Goal: Check status: Check status

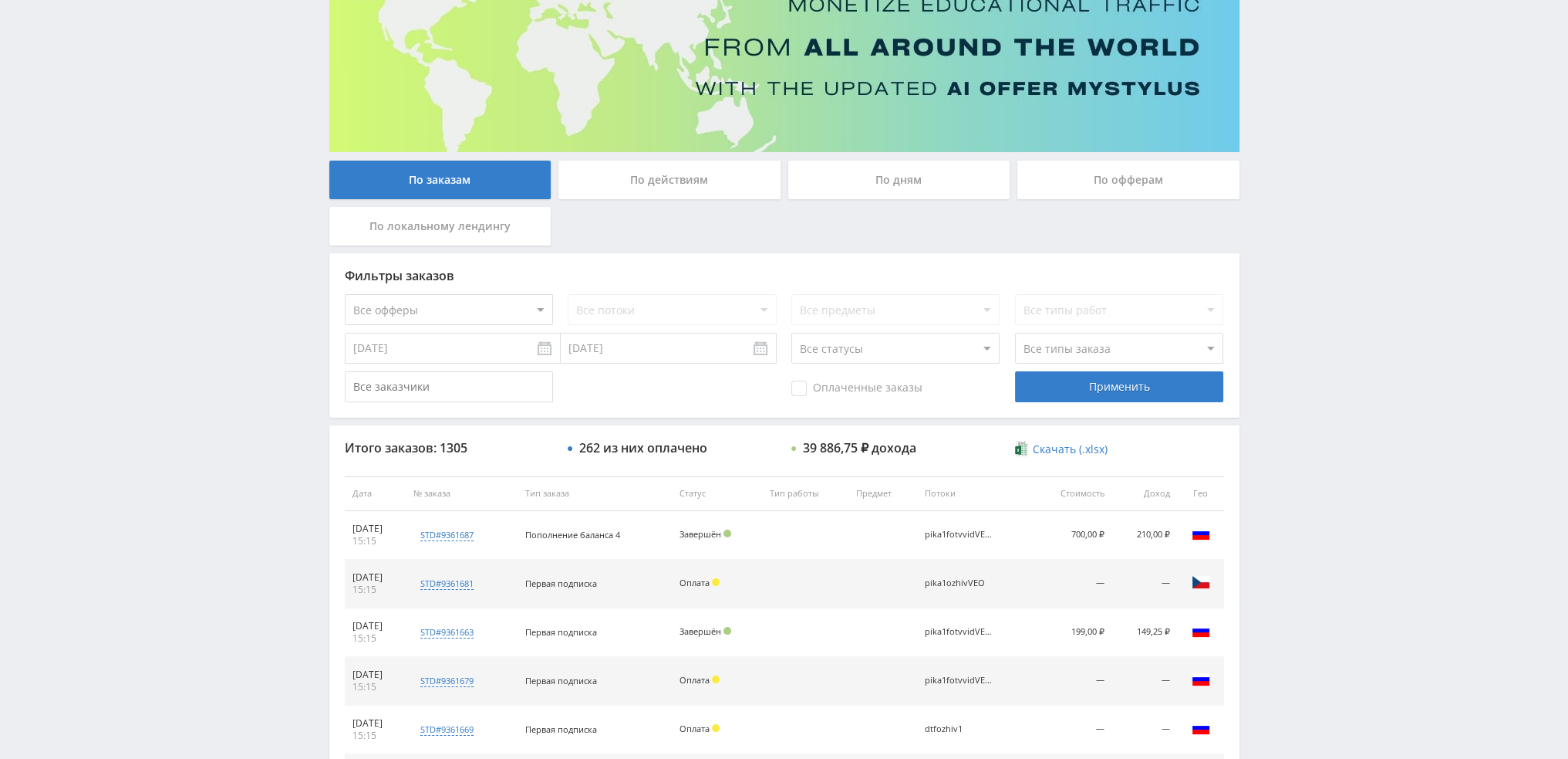
scroll to position [148, 0]
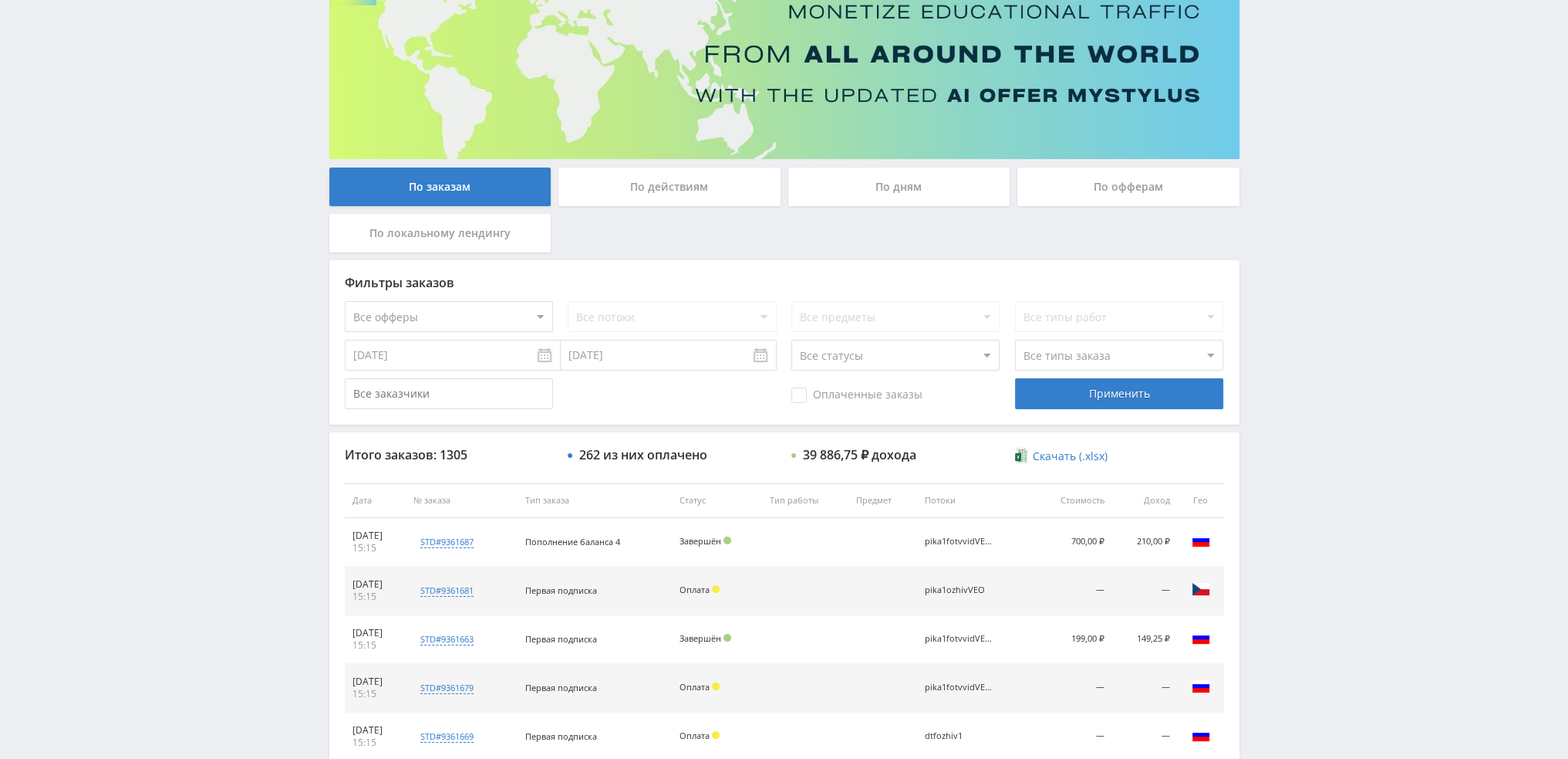
drag, startPoint x: 866, startPoint y: 180, endPoint x: 867, endPoint y: 188, distance: 8.1
click at [866, 189] on div "По дням" at bounding box center [899, 187] width 222 height 39
click at [0, 0] on input "По дням" at bounding box center [0, 0] width 0 height 0
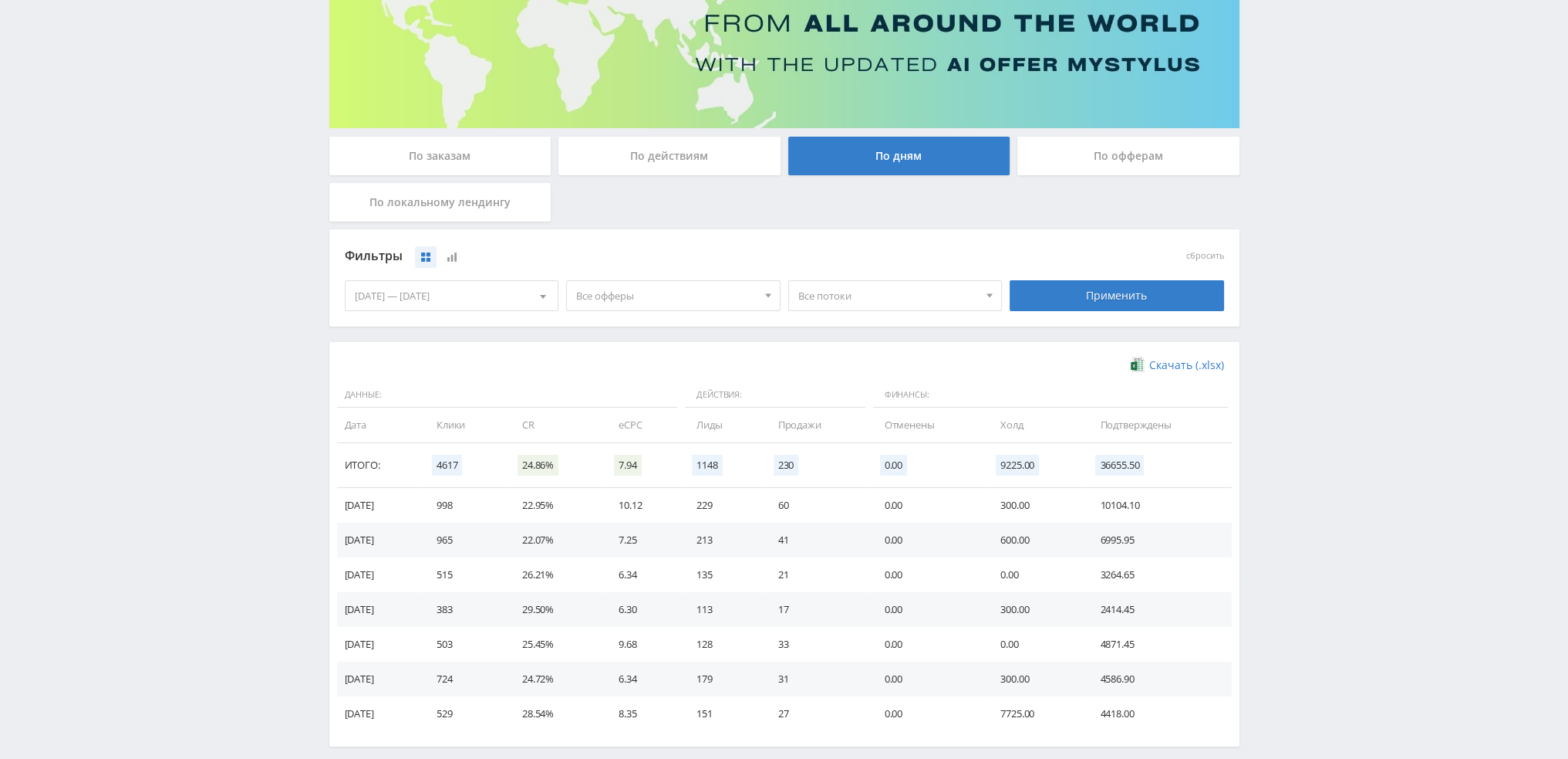
scroll to position [250, 0]
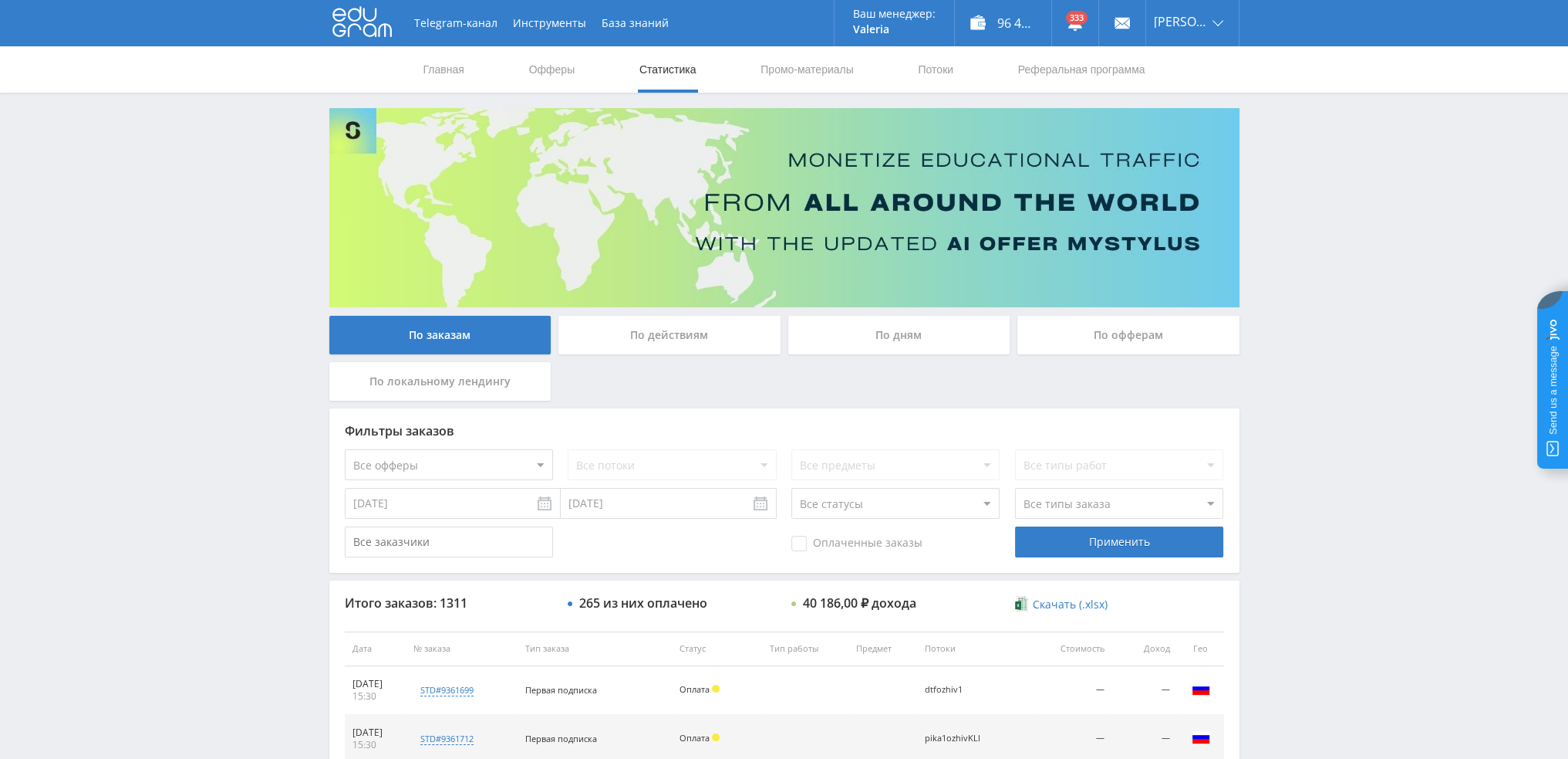
click at [916, 320] on div "По дням" at bounding box center [899, 335] width 222 height 39
click at [0, 0] on input "По дням" at bounding box center [0, 0] width 0 height 0
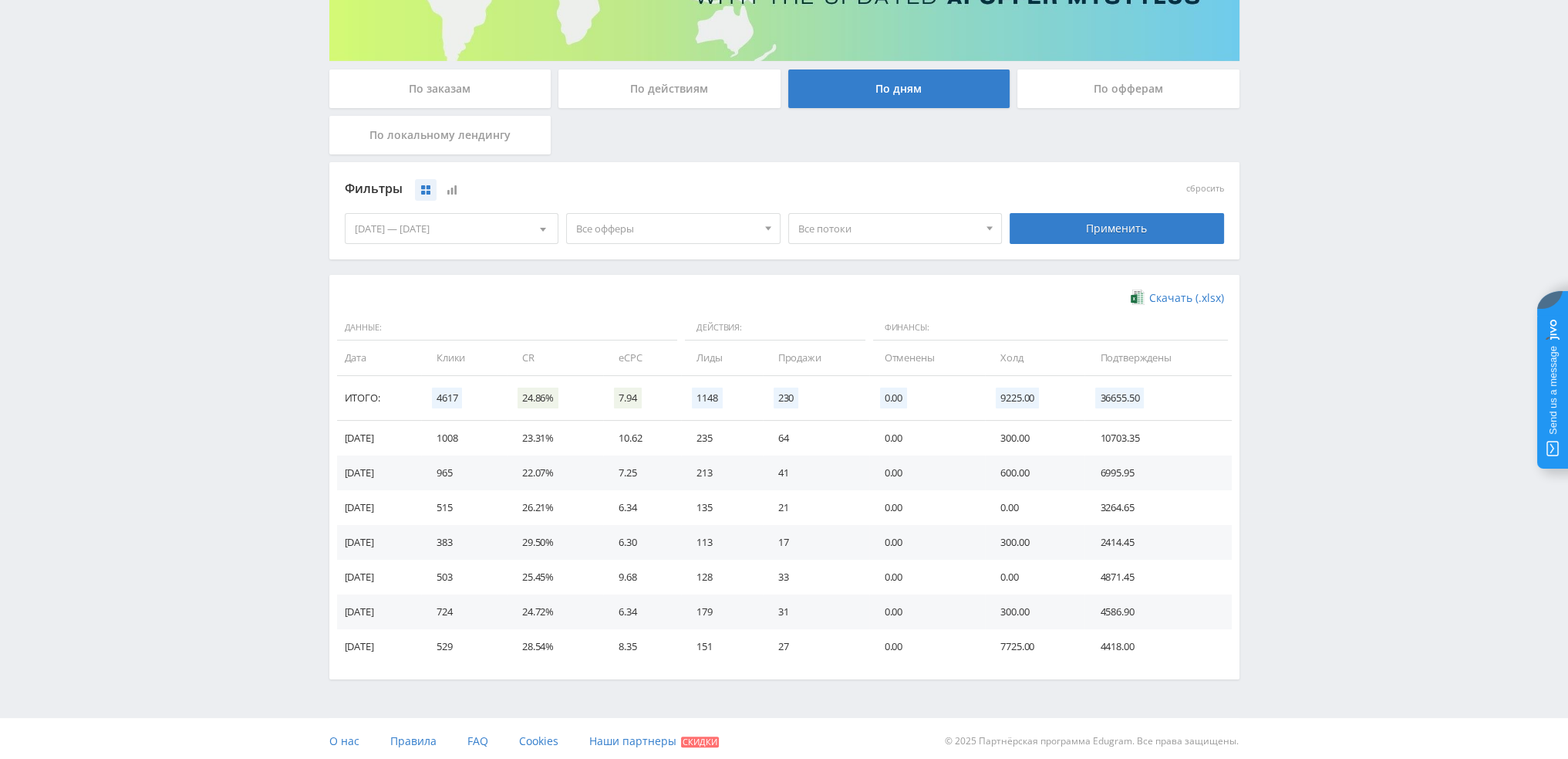
scroll to position [250, 0]
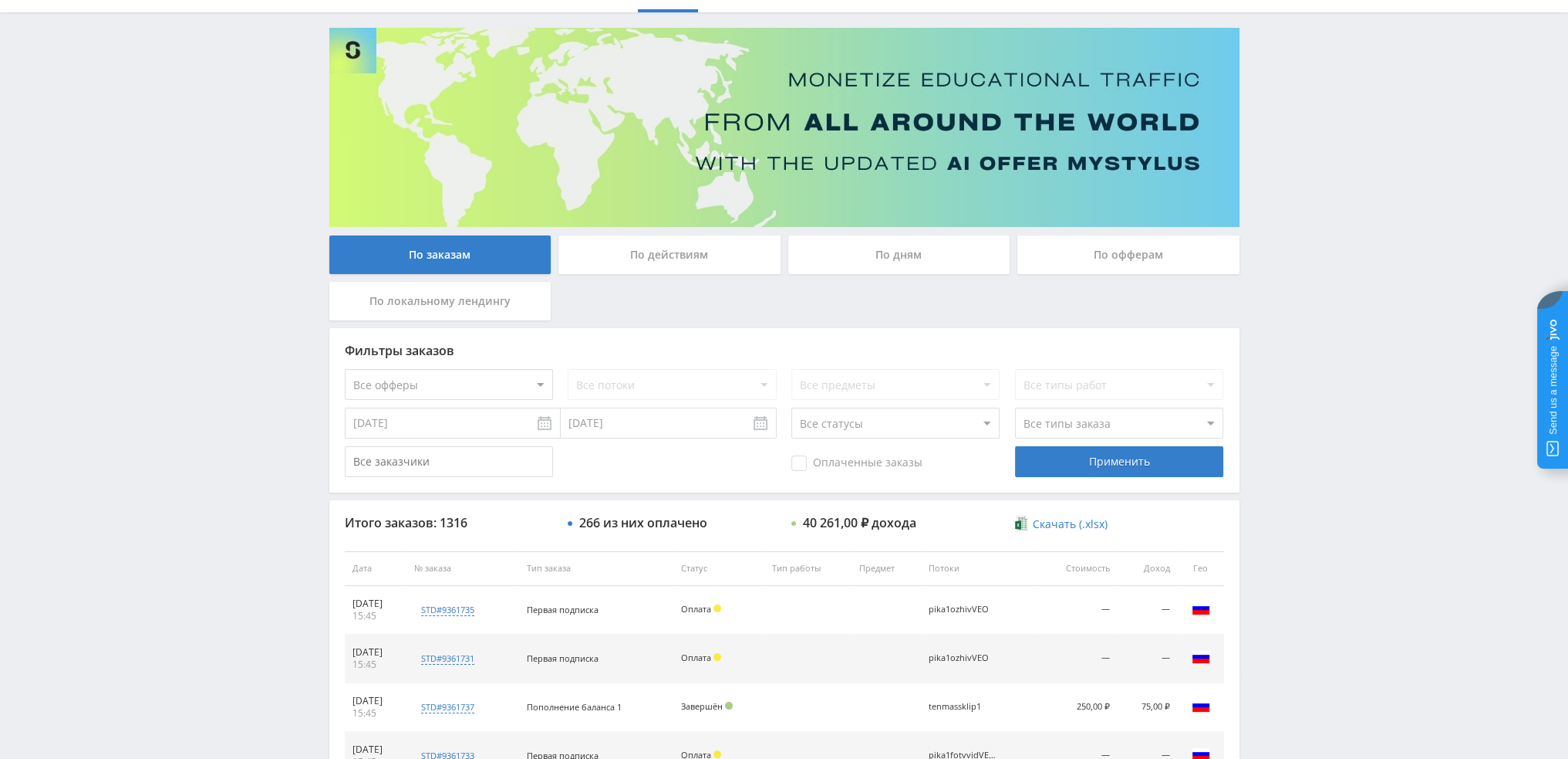
scroll to position [71, 0]
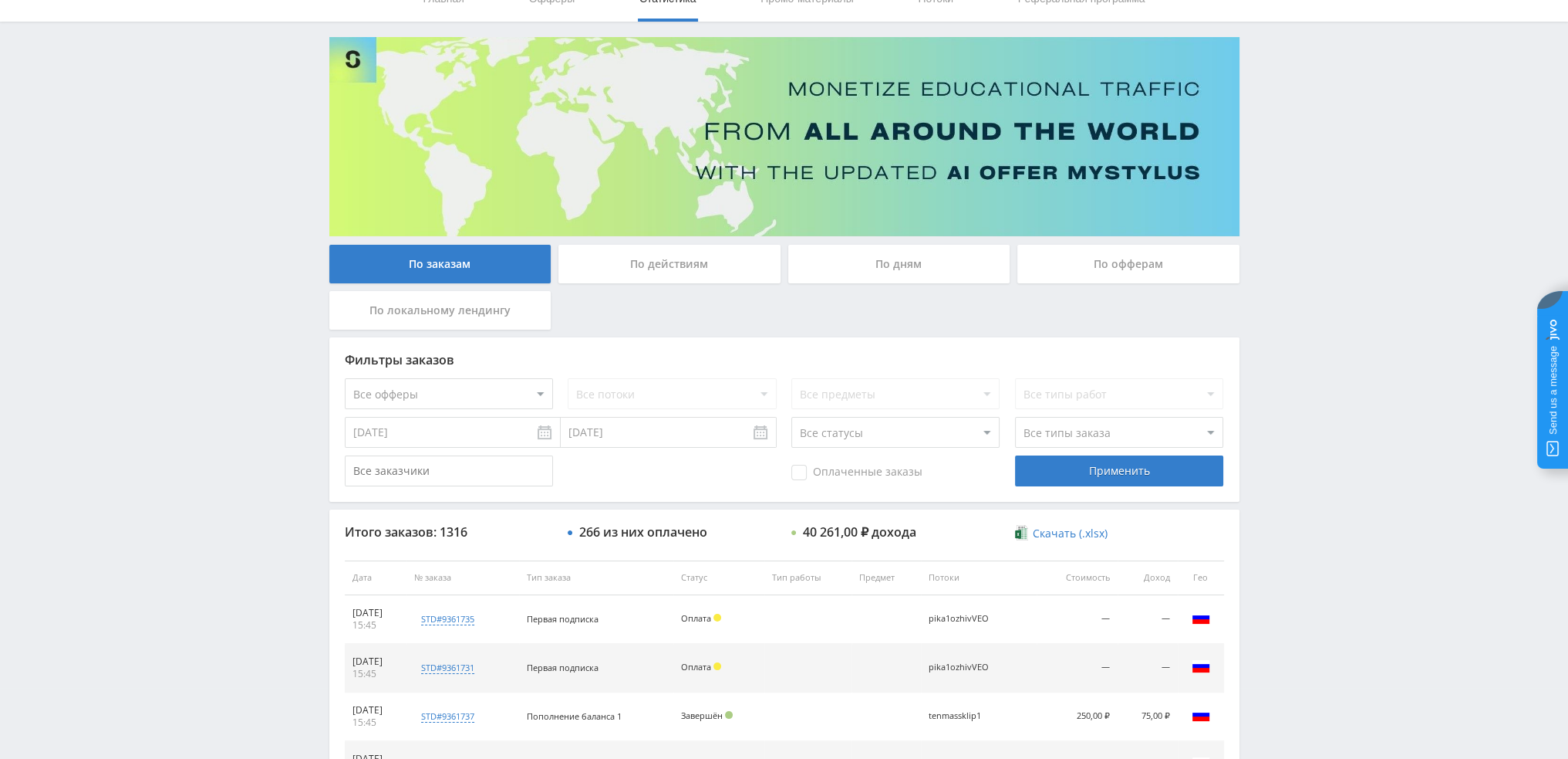
click at [861, 262] on div "По дням" at bounding box center [899, 264] width 222 height 39
click at [0, 0] on input "По дням" at bounding box center [0, 0] width 0 height 0
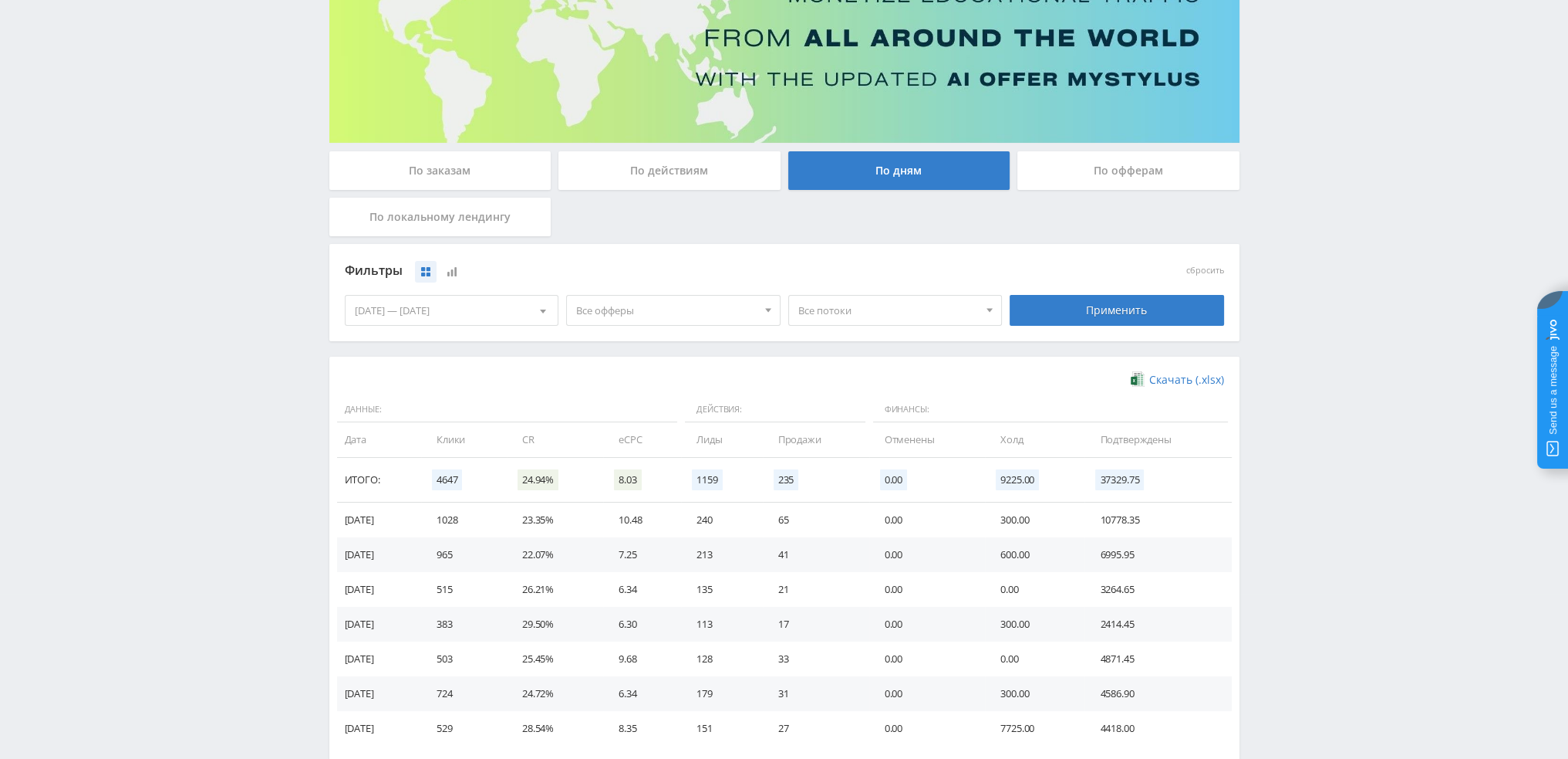
scroll to position [250, 0]
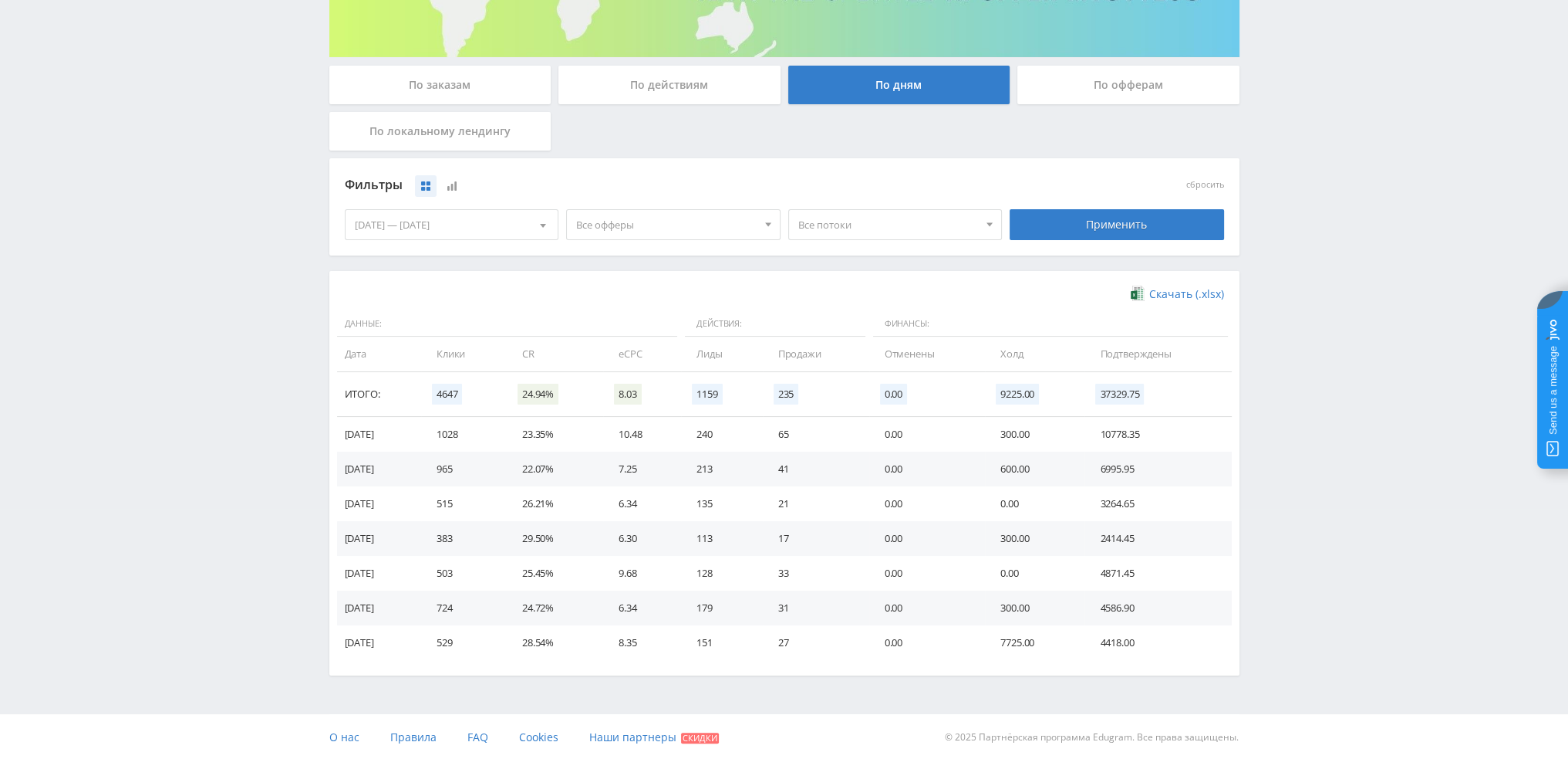
click at [857, 230] on span "Все потоки" at bounding box center [888, 224] width 180 height 29
click at [676, 230] on span "Все офферы" at bounding box center [666, 224] width 180 height 29
click at [609, 382] on button "Study AI (RevShare)" at bounding box center [673, 386] width 213 height 22
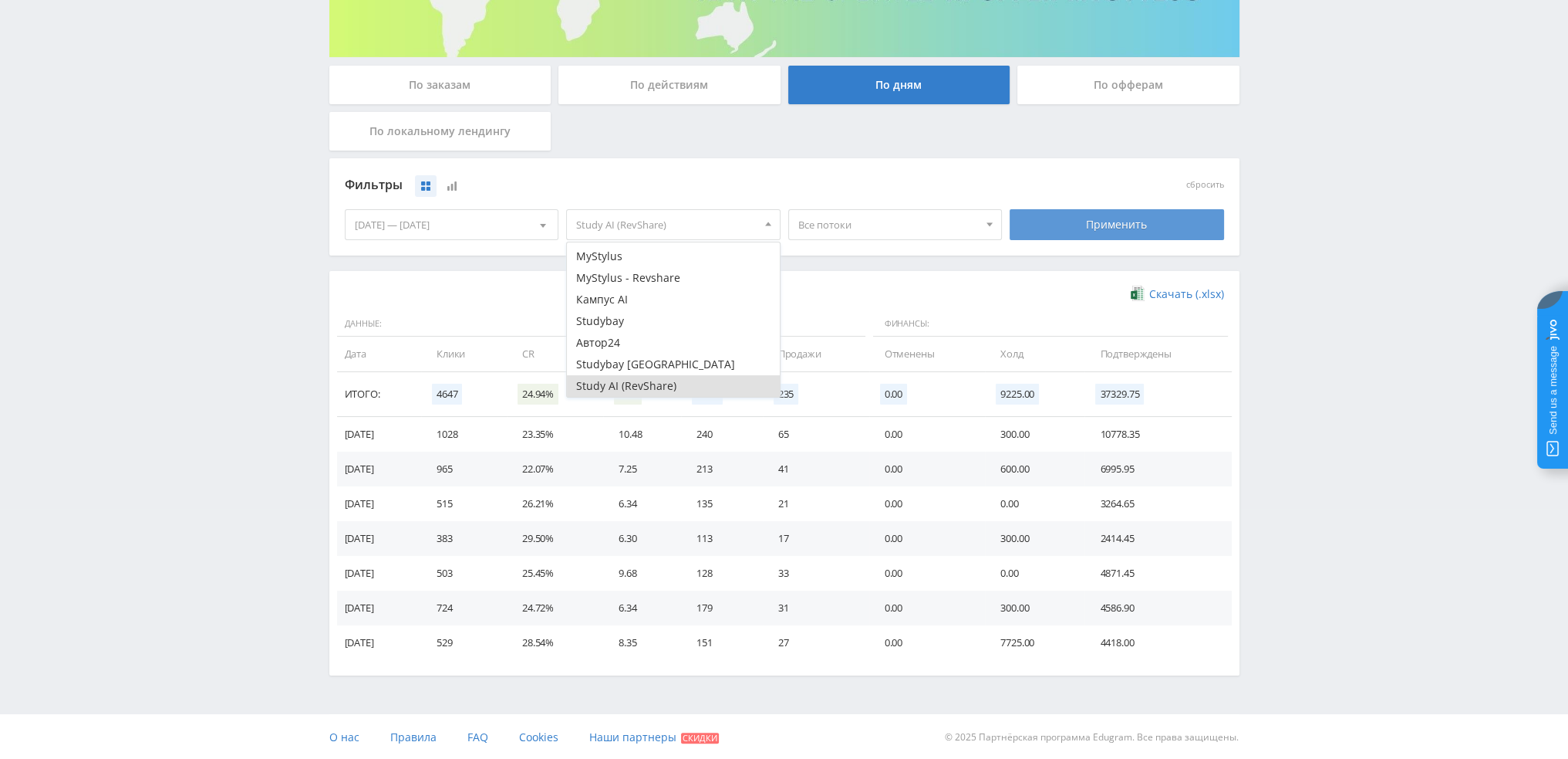
click at [1123, 234] on div "Применить" at bounding box center [1117, 225] width 215 height 31
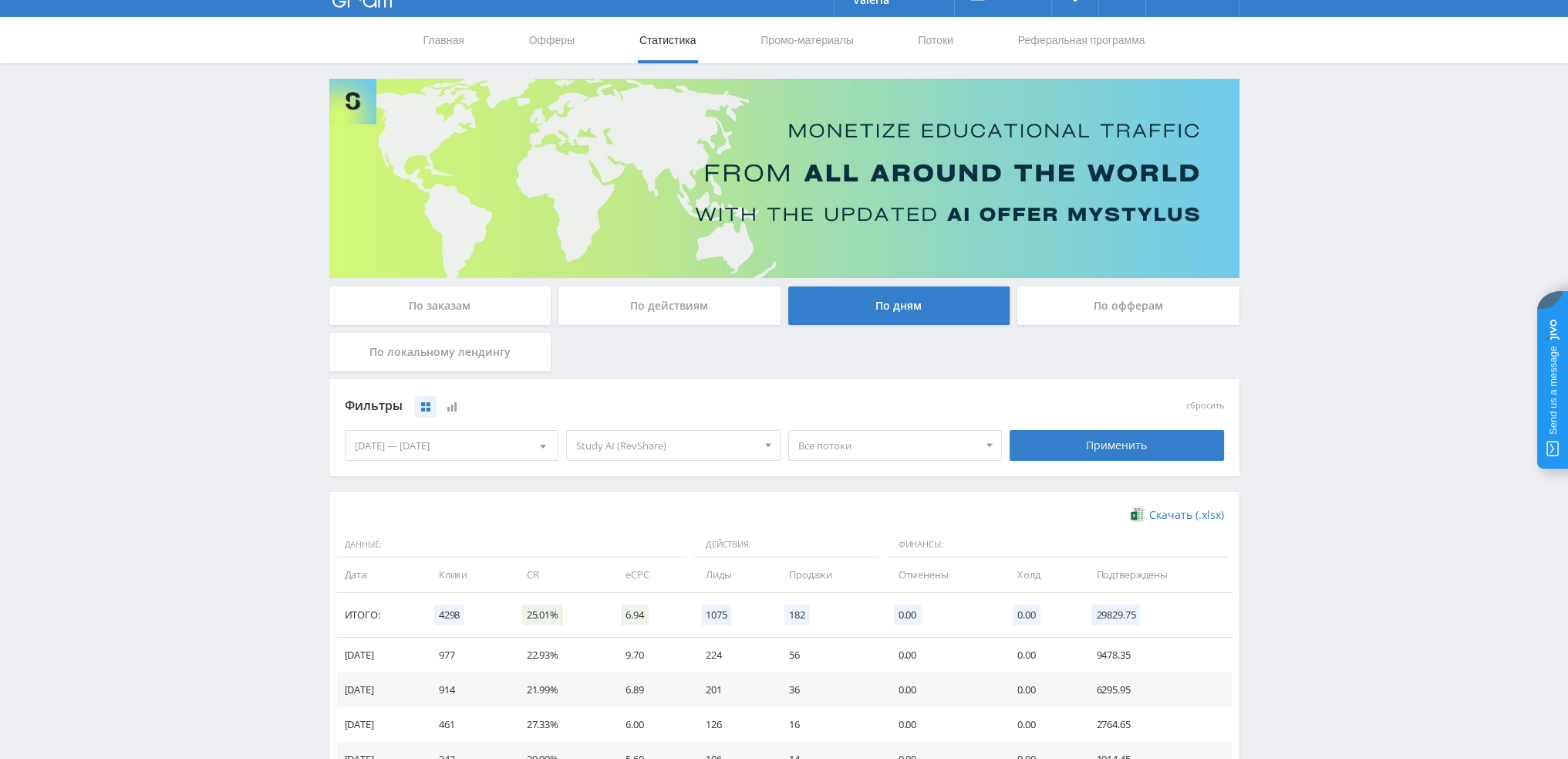
scroll to position [231, 0]
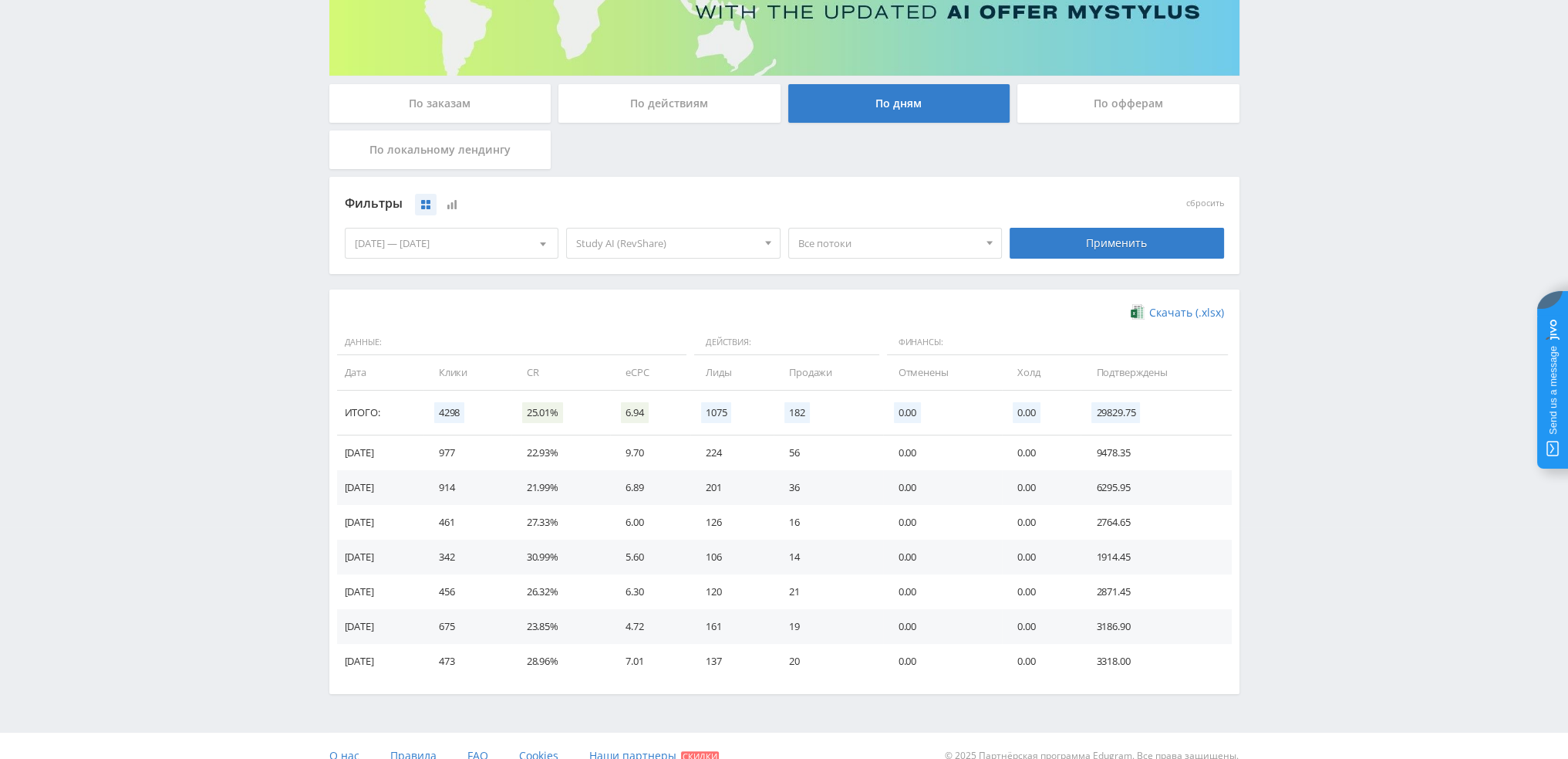
click at [855, 240] on span "Все потоки" at bounding box center [888, 243] width 180 height 29
click at [876, 362] on button "pikagenimg1mid" at bounding box center [895, 365] width 213 height 22
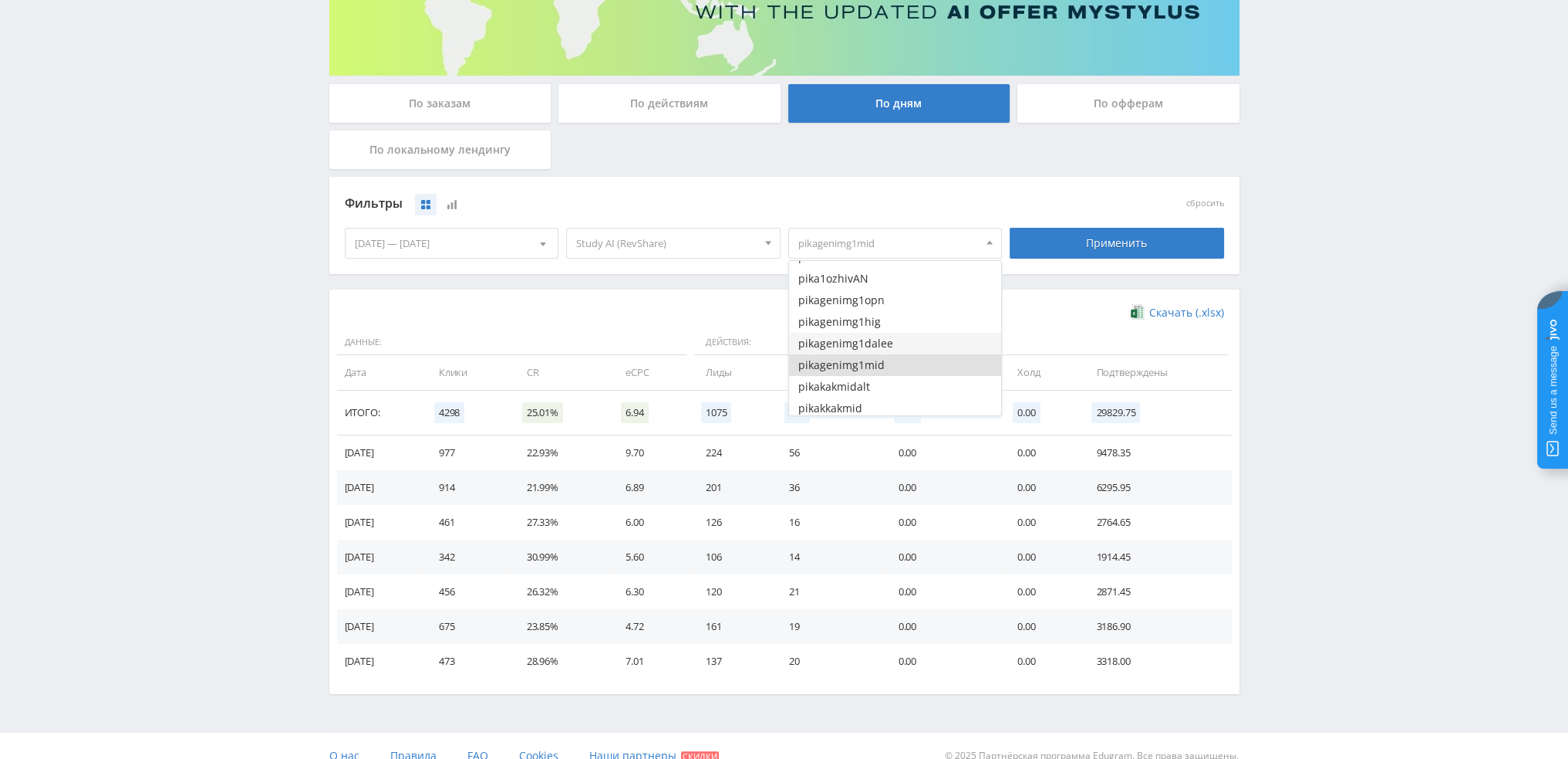
click at [879, 345] on button "pikagenimg1dalee" at bounding box center [895, 344] width 213 height 22
click at [879, 326] on button "pikagenimg1hig" at bounding box center [895, 322] width 213 height 22
click at [879, 303] on button "pikagenimg1opn" at bounding box center [895, 300] width 213 height 22
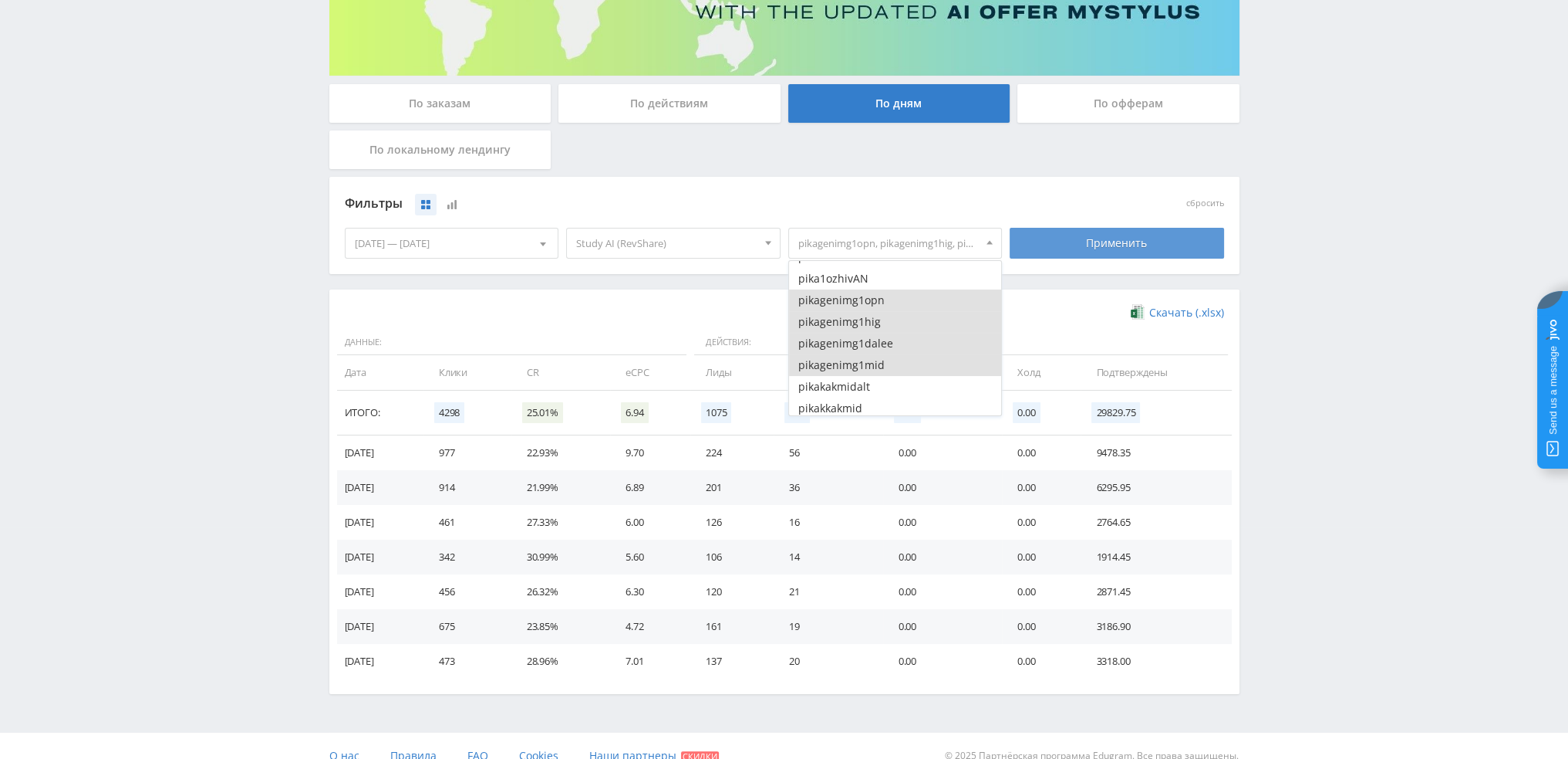
click at [1081, 248] on div "Применить" at bounding box center [1117, 243] width 215 height 31
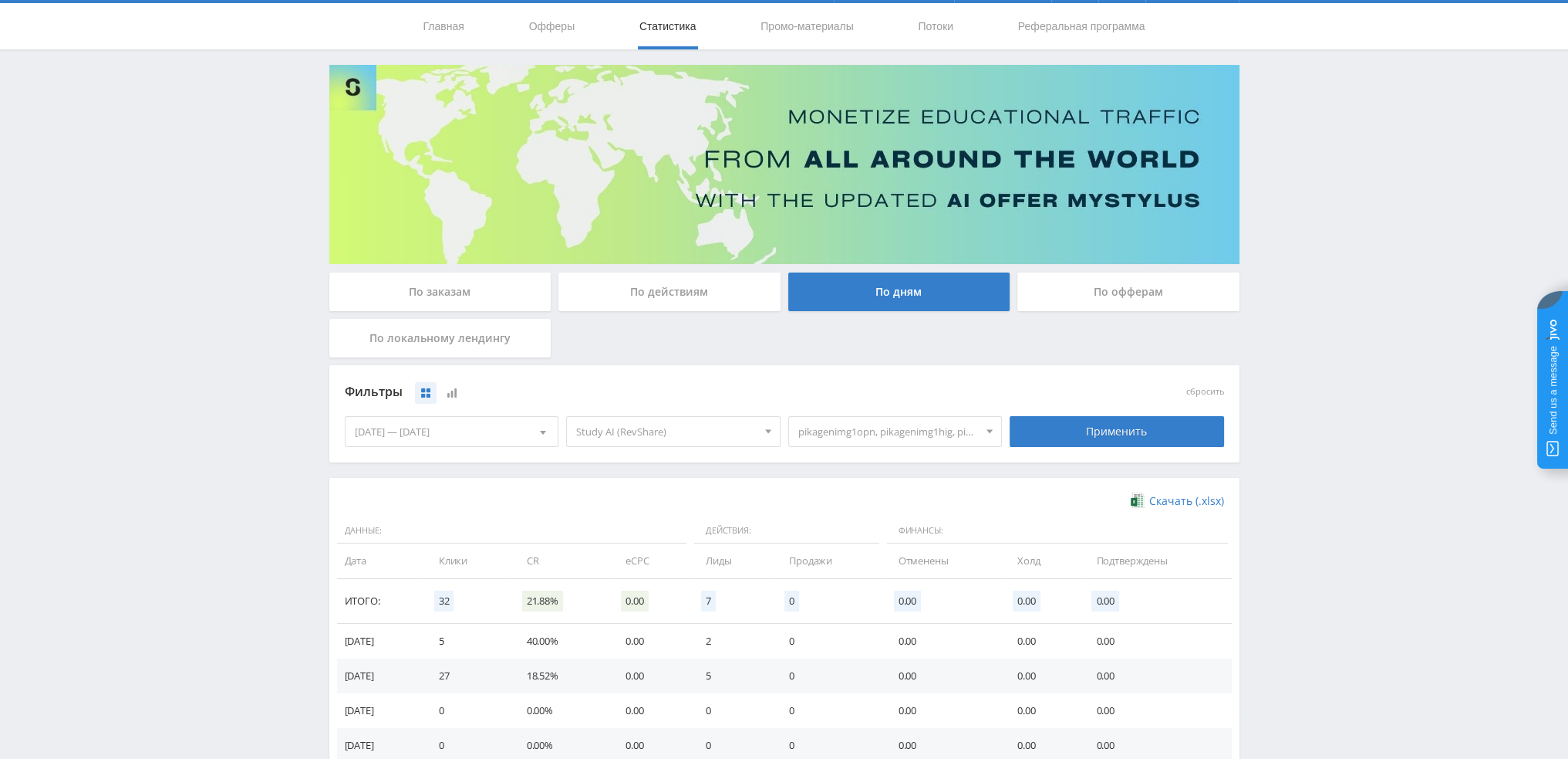
scroll to position [18, 0]
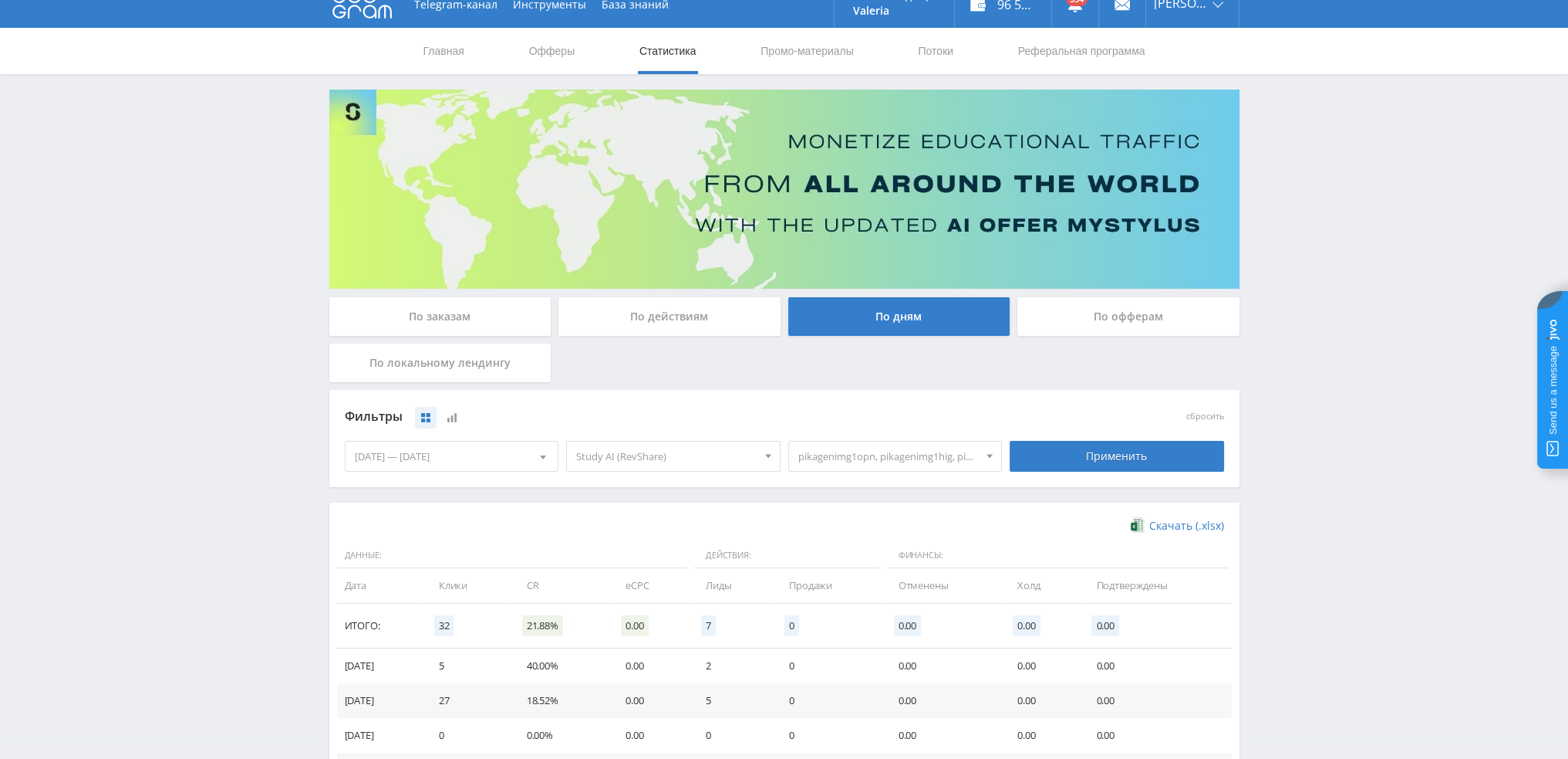
click at [826, 459] on span "pikagenimg1opn, pikagenimg1hig, pikagenimg1dalee, pikagenimg1mid" at bounding box center [888, 456] width 180 height 29
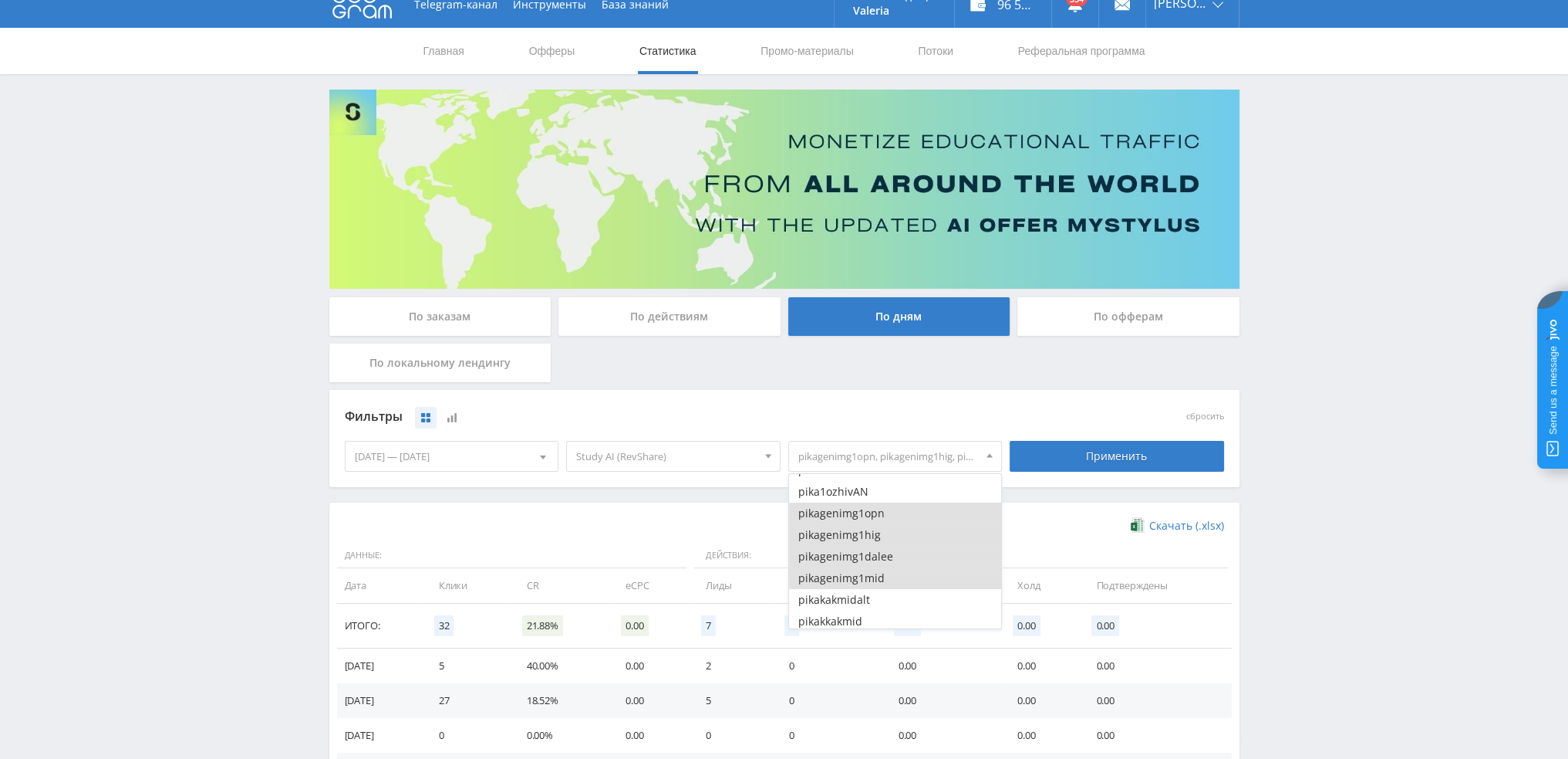
click at [854, 582] on button "pikagenimg1mid" at bounding box center [895, 579] width 213 height 22
click at [855, 564] on button "pikagenimg1dalee" at bounding box center [895, 557] width 213 height 22
click at [858, 530] on button "pikagenimg1hig" at bounding box center [895, 535] width 213 height 22
click at [862, 515] on button "pikagenimg1opn" at bounding box center [895, 513] width 213 height 22
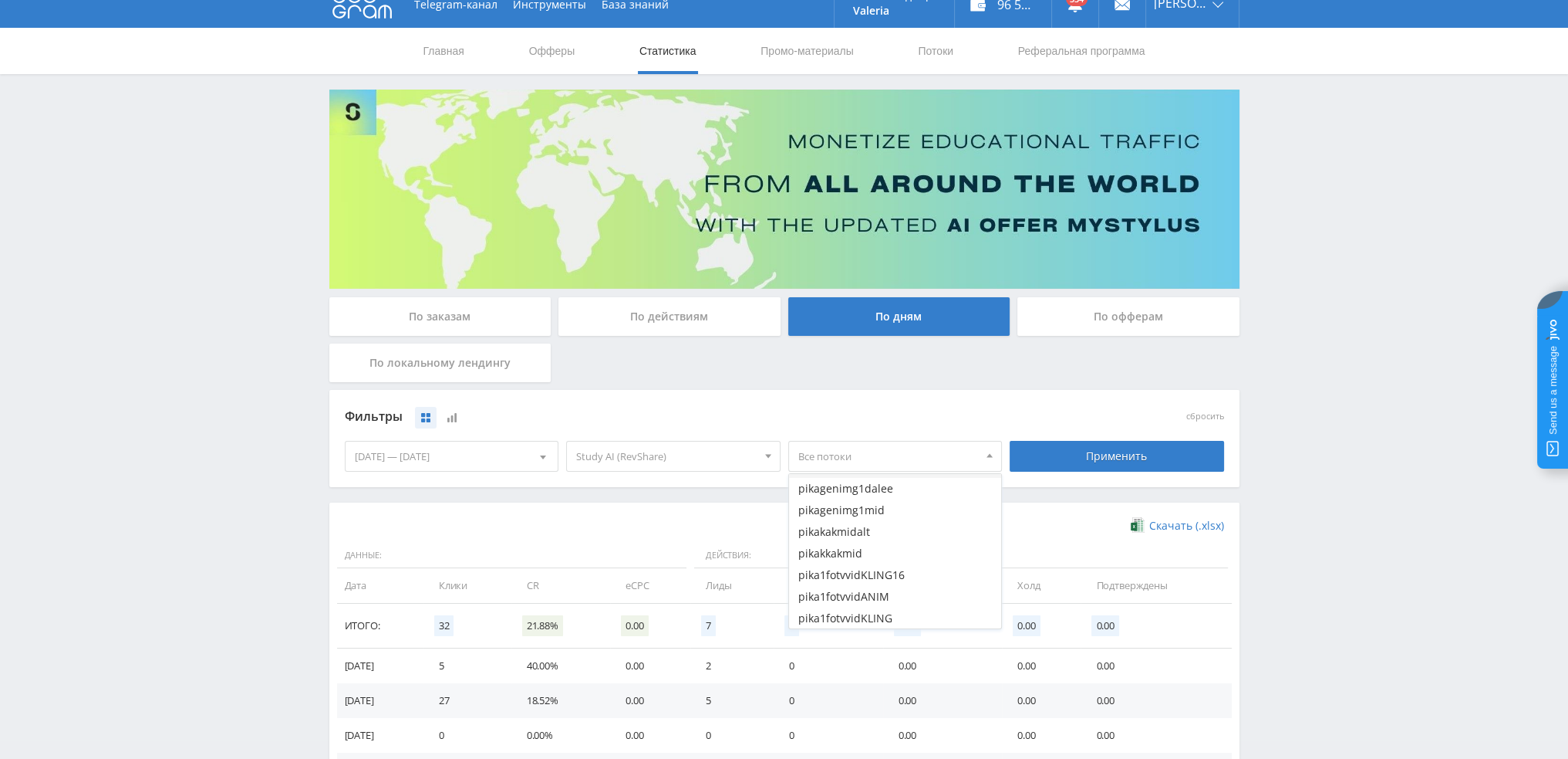
scroll to position [308, 0]
click at [862, 530] on button "pikakakmidalt" at bounding box center [895, 522] width 213 height 22
click at [861, 543] on button "pikakkakmid" at bounding box center [895, 544] width 213 height 22
click at [1080, 459] on div "Применить" at bounding box center [1117, 456] width 215 height 31
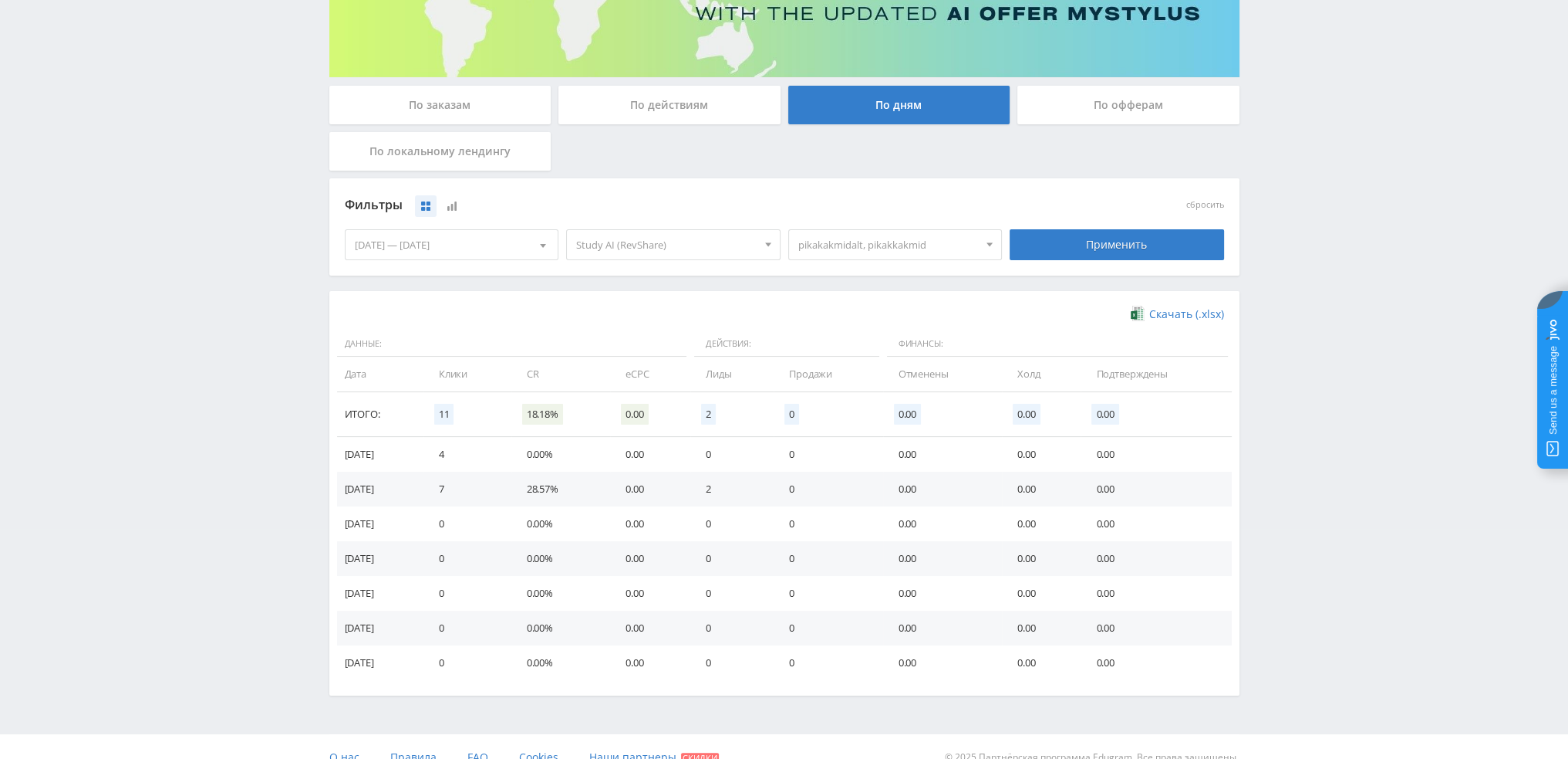
scroll to position [231, 0]
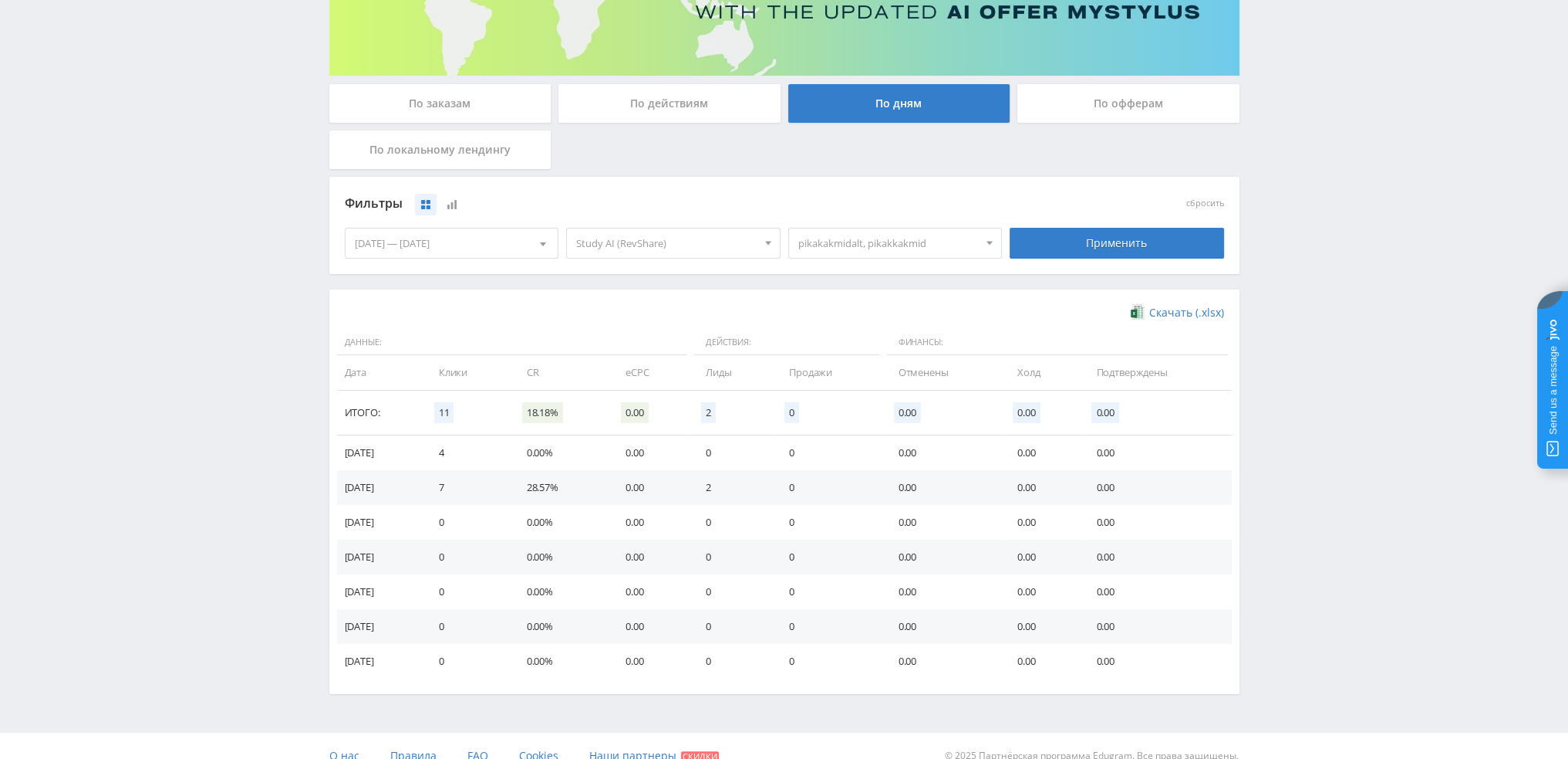
click at [857, 248] on span "pikakakmidalt, pikakkakmid" at bounding box center [888, 243] width 180 height 29
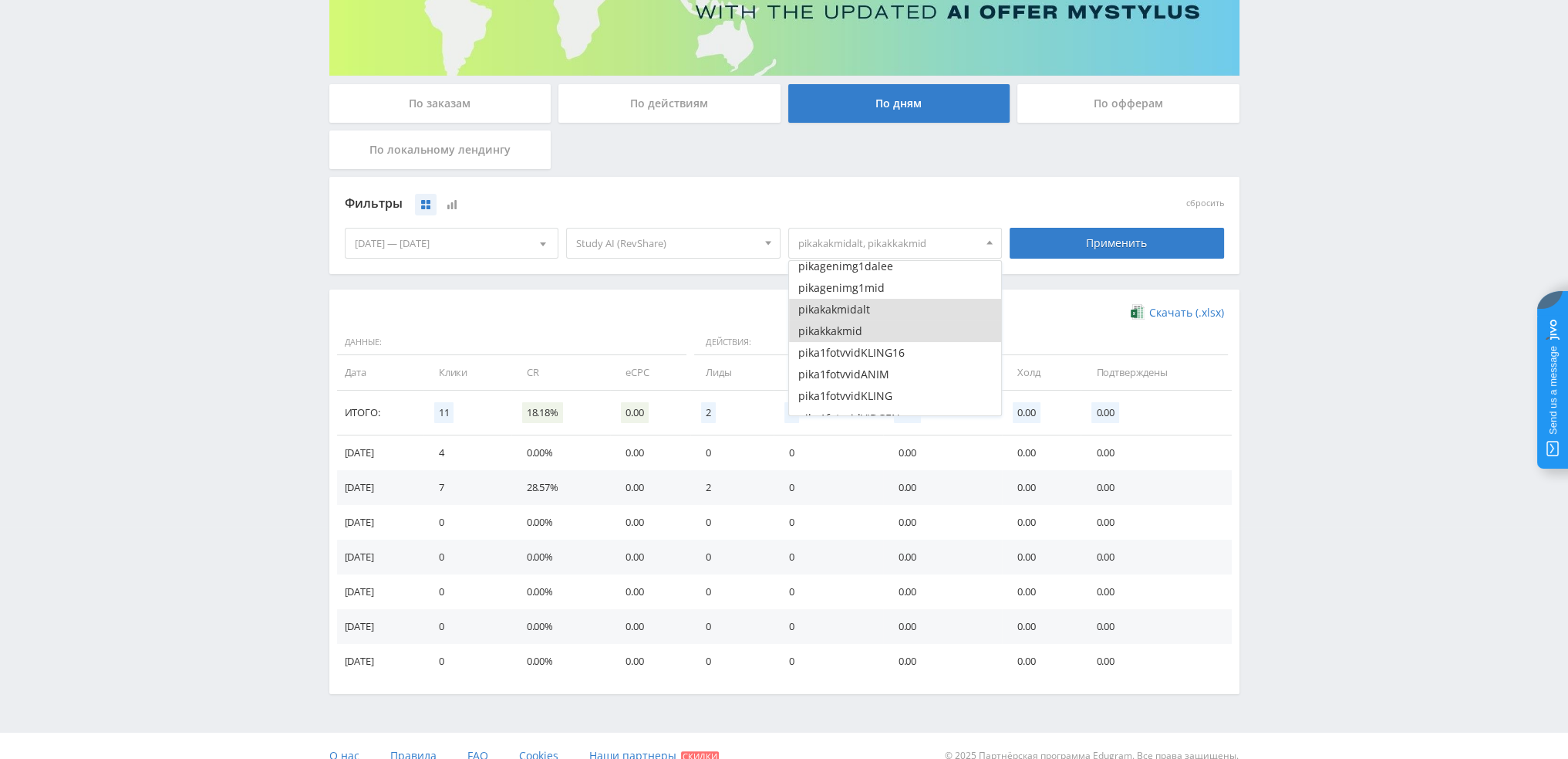
click at [831, 329] on button "pikakkakmid" at bounding box center [895, 331] width 213 height 22
click at [836, 311] on button "pikakakmidalt" at bounding box center [895, 309] width 213 height 22
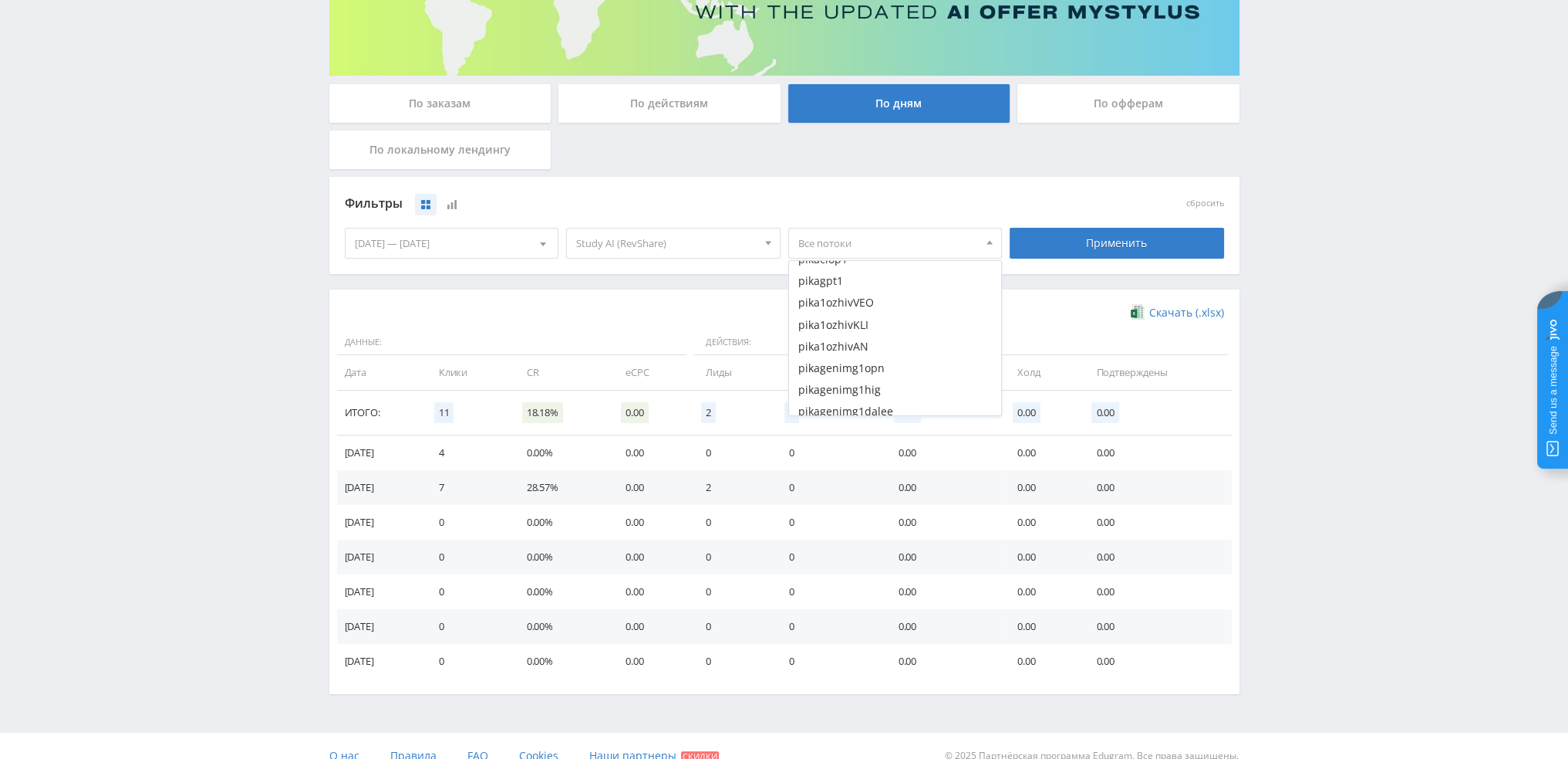
scroll to position [154, 0]
click at [873, 359] on button "pika1ozhivAN" at bounding box center [895, 355] width 213 height 22
click at [864, 338] on button "pika1ozhivKLI" at bounding box center [895, 335] width 213 height 22
click at [864, 312] on button "pika1ozhivVEO" at bounding box center [895, 312] width 213 height 22
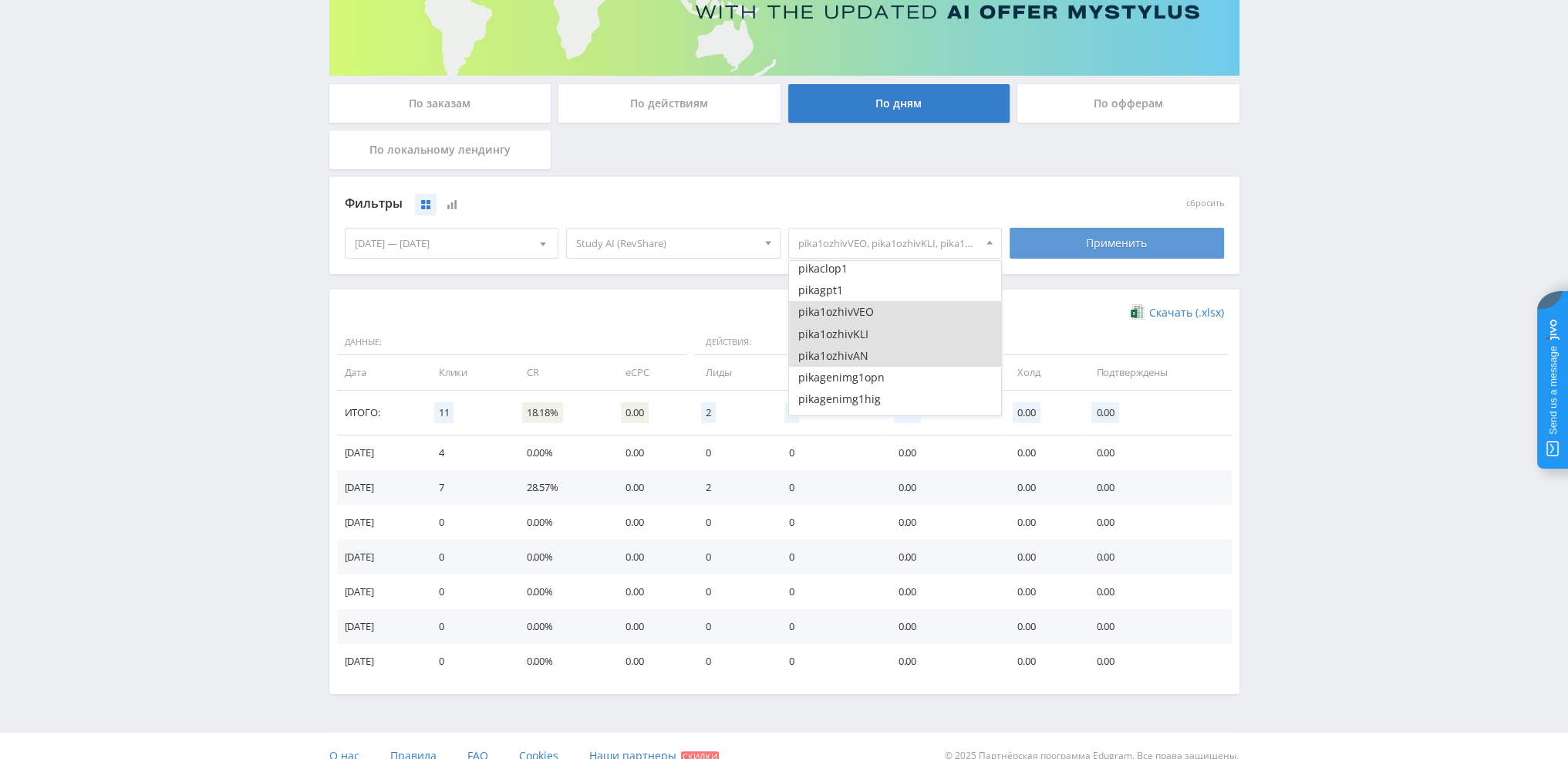
click at [1091, 257] on div "Применить" at bounding box center [1117, 243] width 215 height 31
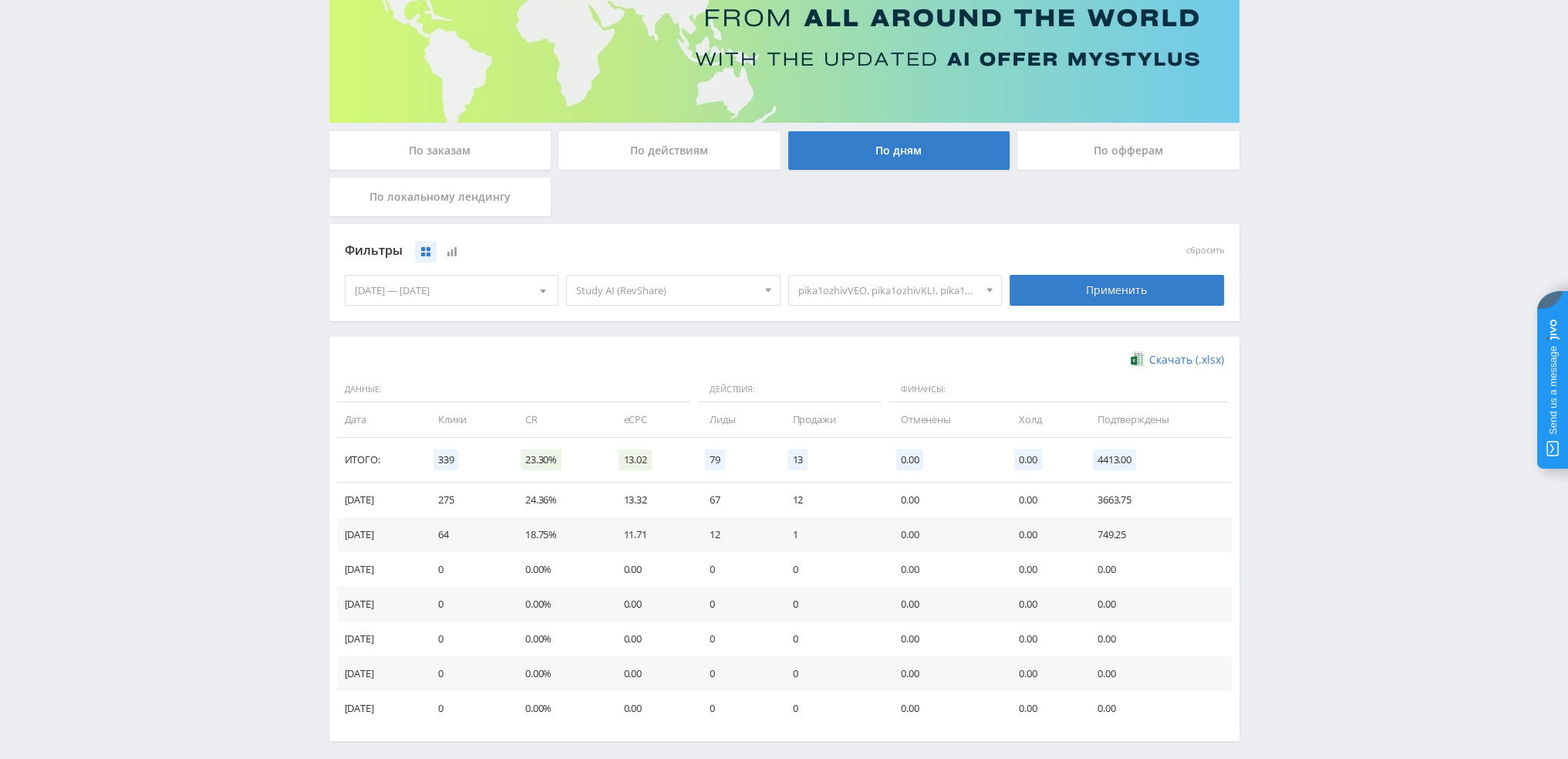
scroll to position [231, 0]
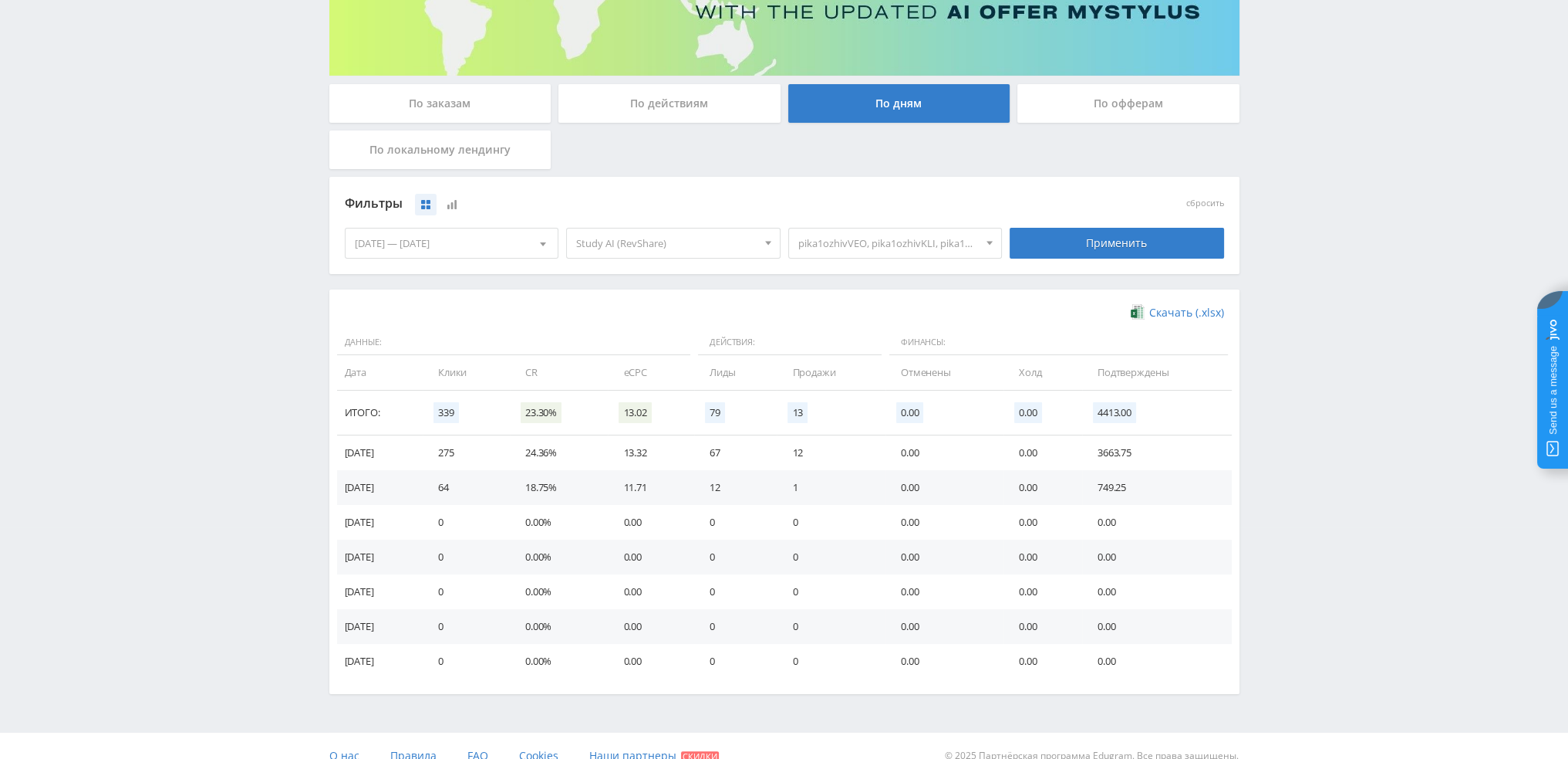
click at [850, 231] on span "pika1ozhivVEO, pika1ozhivKLI, pika1ozhivAN" at bounding box center [888, 243] width 180 height 29
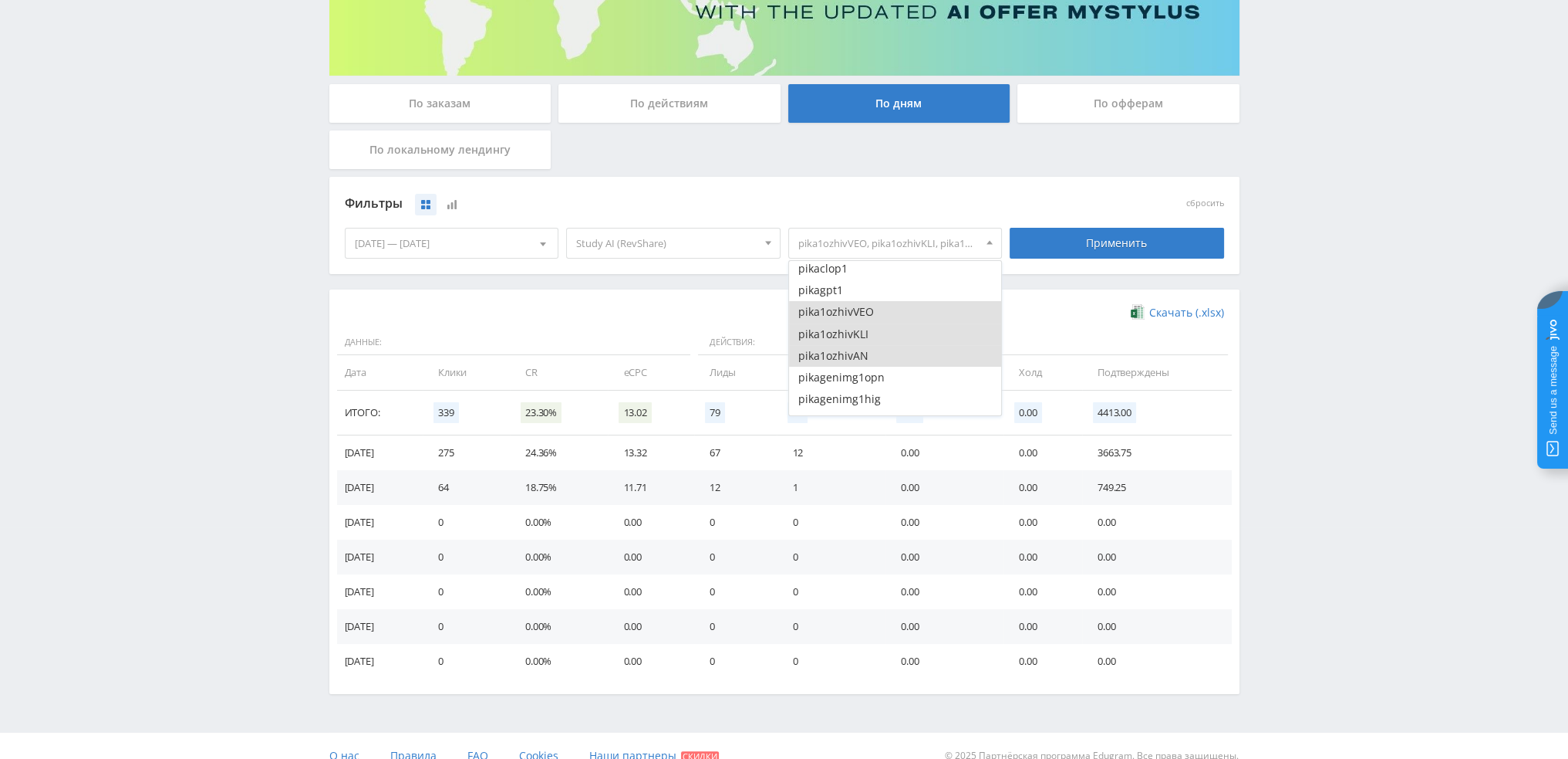
click at [833, 348] on button "pika1ozhivAN" at bounding box center [895, 355] width 213 height 22
click at [837, 334] on button "pika1ozhivKLI" at bounding box center [895, 335] width 213 height 22
click at [838, 310] on button "pika1ozhivVEO" at bounding box center [895, 312] width 213 height 22
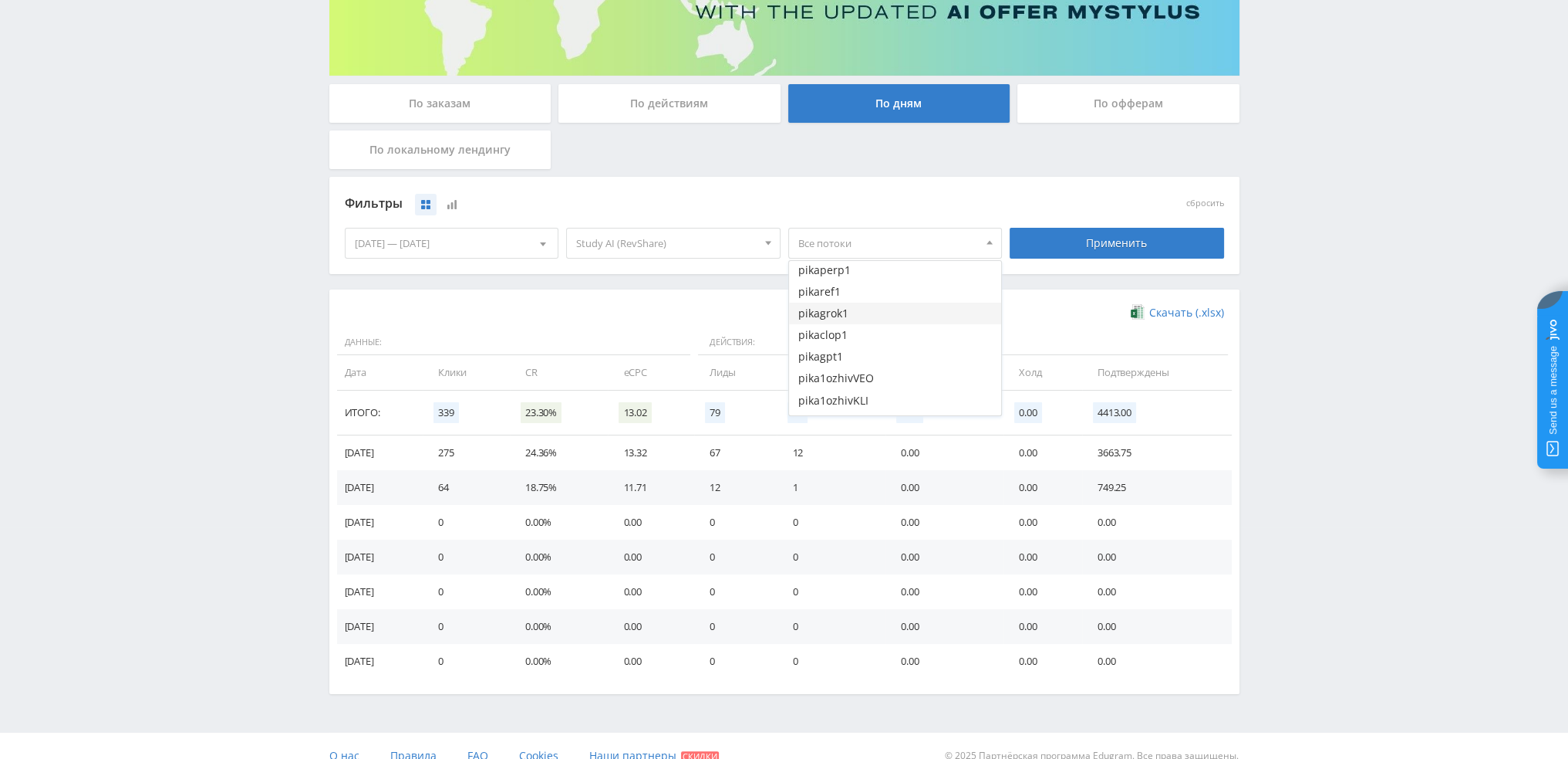
scroll to position [77, 0]
click at [835, 364] on button "pikagpt1" at bounding box center [895, 367] width 213 height 22
click at [835, 345] on button "pikaclop1" at bounding box center [895, 345] width 213 height 22
click at [837, 324] on button "pikagrok1" at bounding box center [895, 325] width 213 height 22
click at [836, 304] on button "pikaref1" at bounding box center [895, 303] width 213 height 22
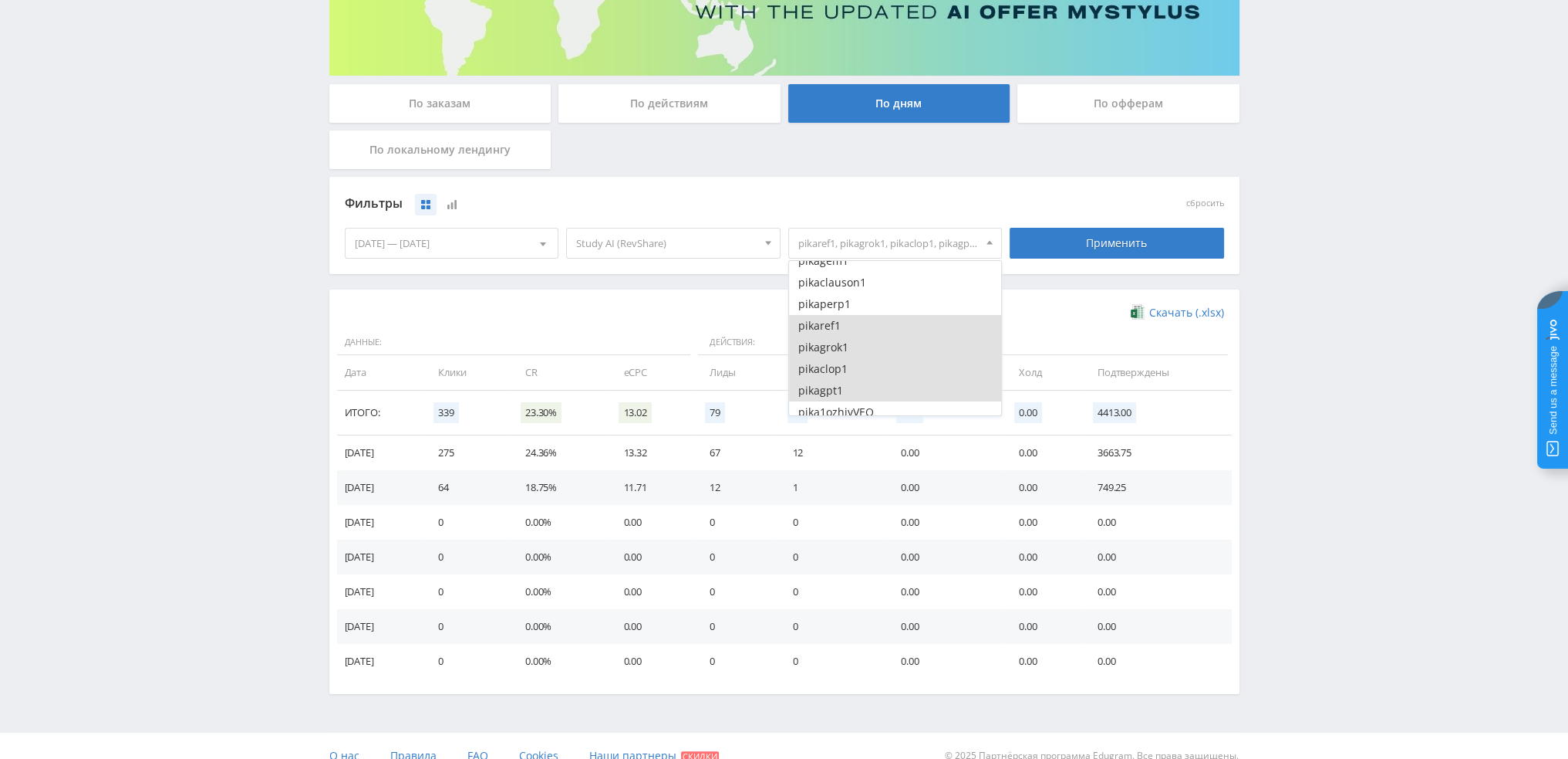
scroll to position [0, 0]
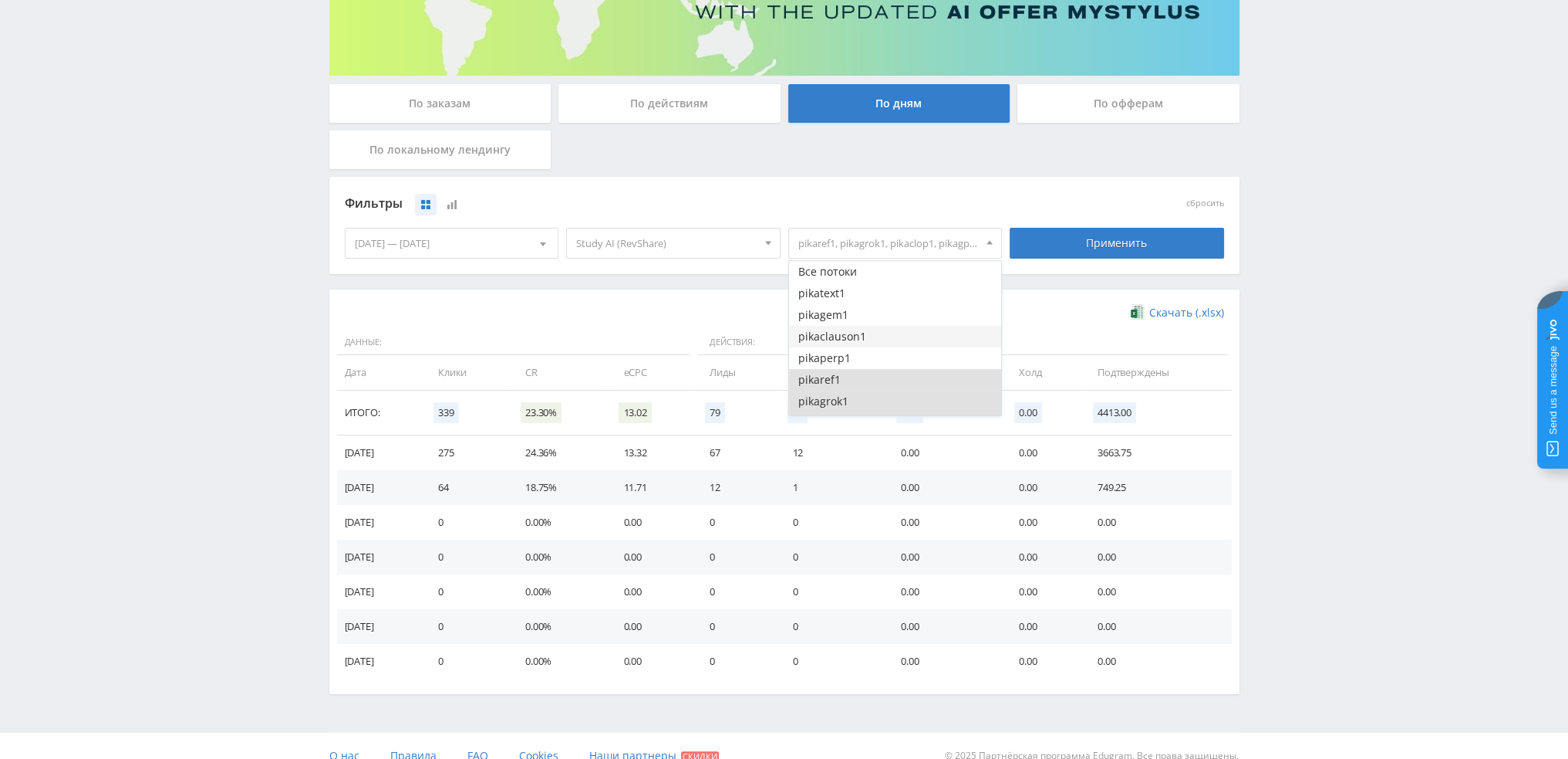
drag, startPoint x: 844, startPoint y: 348, endPoint x: 846, endPoint y: 339, distance: 9.2
click at [843, 348] on button "pikaperp1" at bounding box center [895, 358] width 213 height 22
click at [846, 335] on button "pikaclauson1" at bounding box center [895, 336] width 213 height 22
click at [846, 308] on button "pikagem1" at bounding box center [895, 315] width 213 height 22
click at [846, 298] on button "pikatext1" at bounding box center [895, 293] width 213 height 22
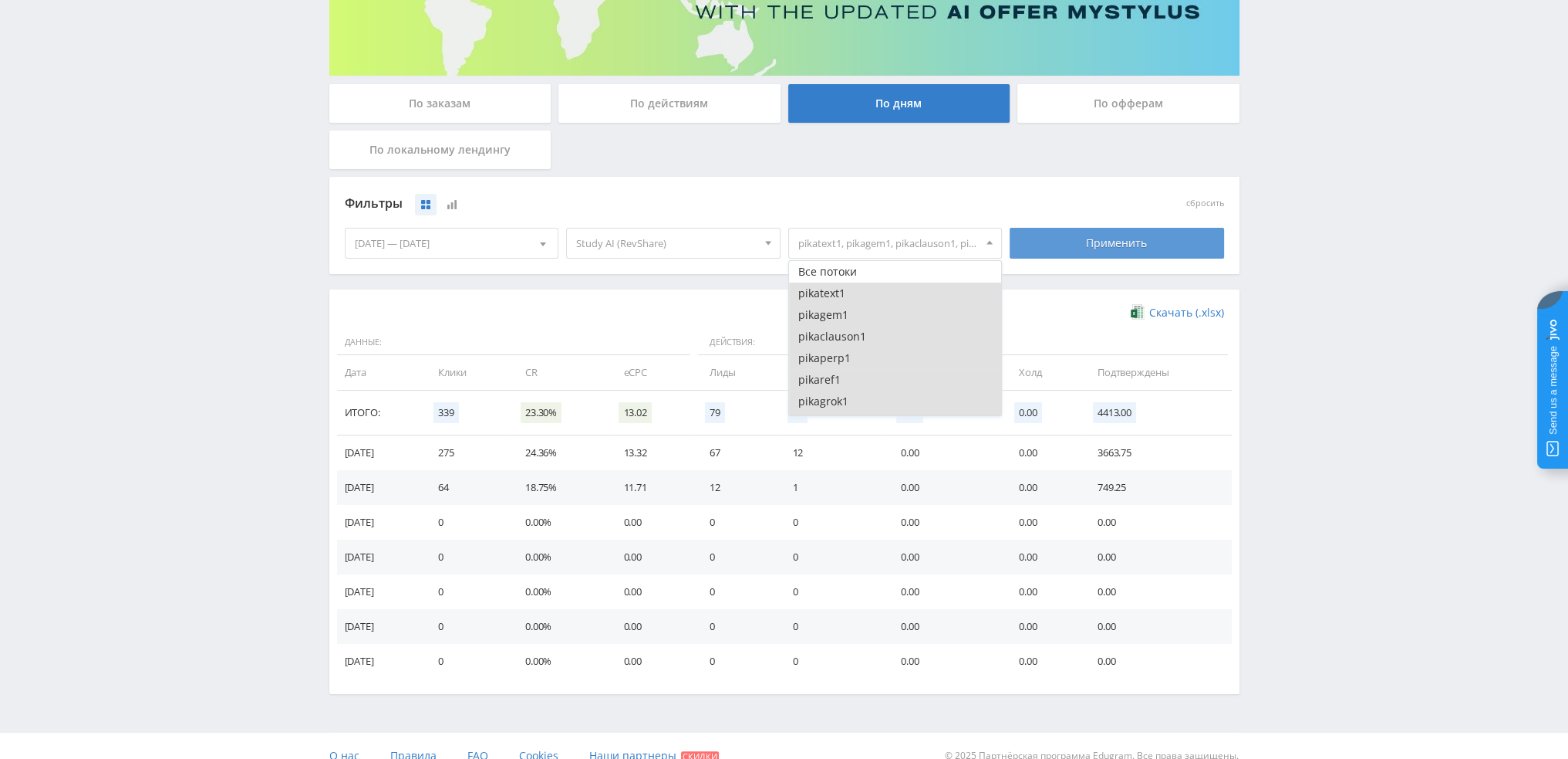
click at [1066, 252] on div "Применить" at bounding box center [1117, 243] width 215 height 31
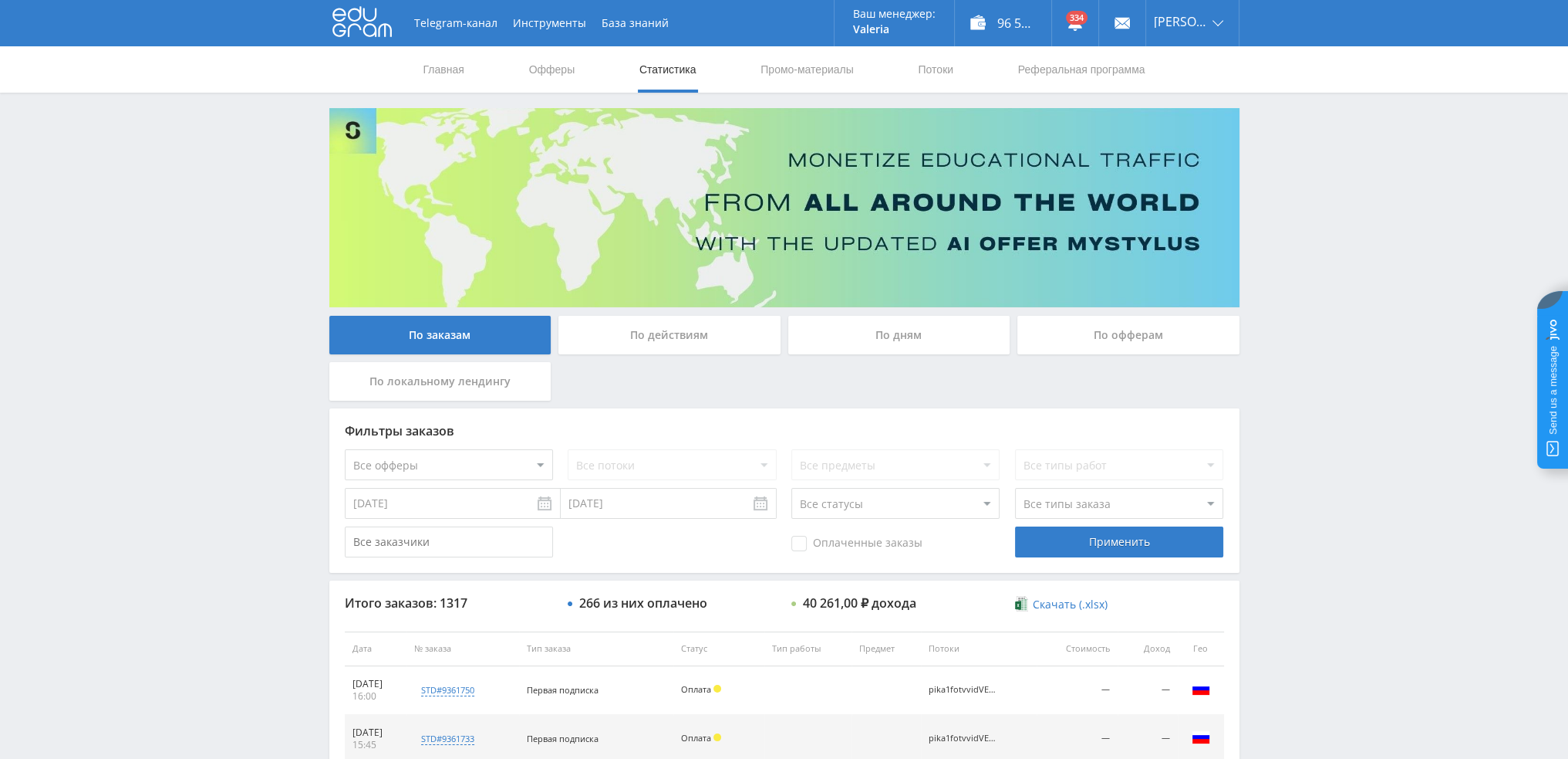
click at [844, 332] on div "По дням" at bounding box center [899, 335] width 222 height 39
click at [0, 0] on input "По дням" at bounding box center [0, 0] width 0 height 0
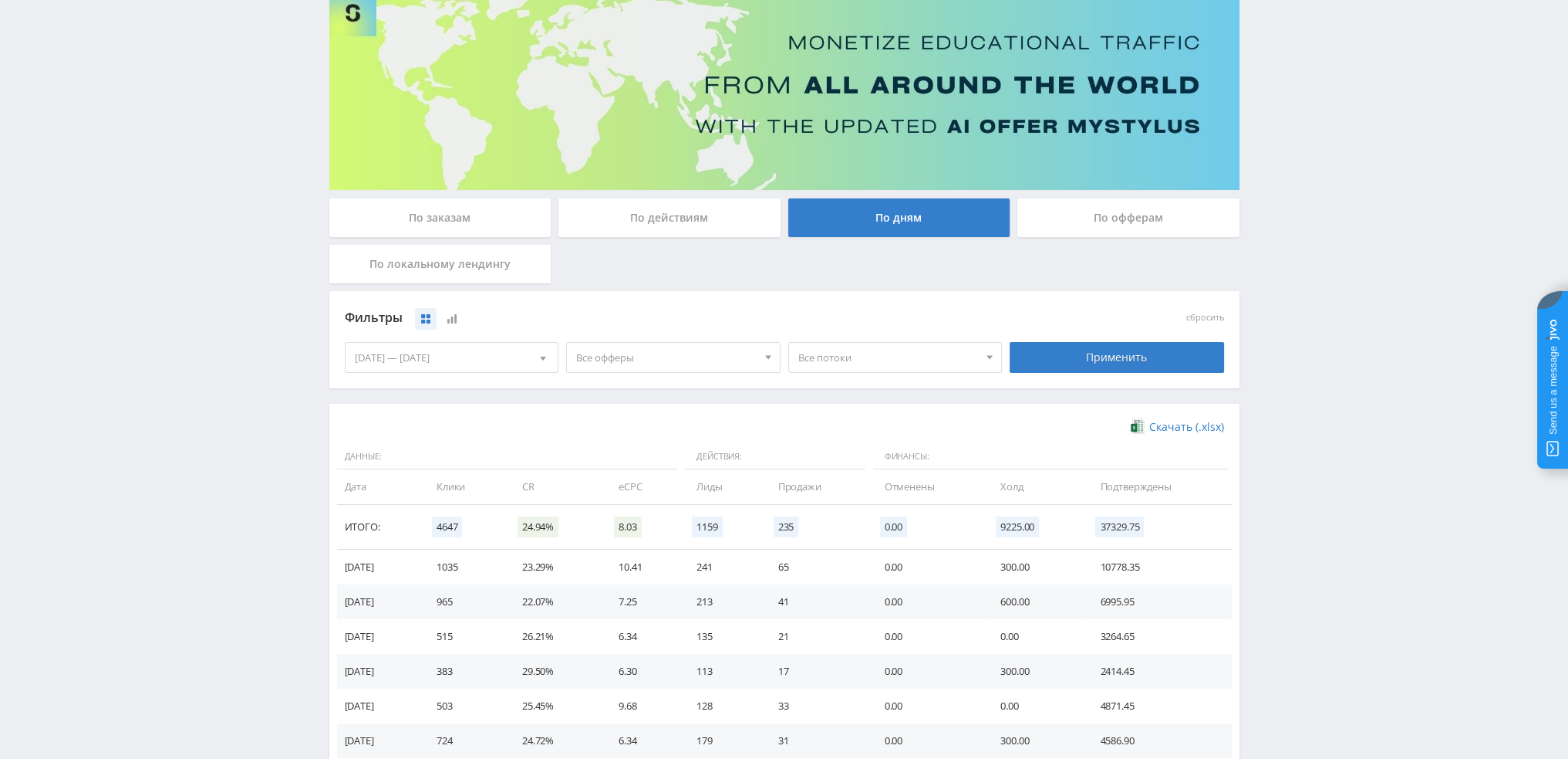
scroll to position [154, 0]
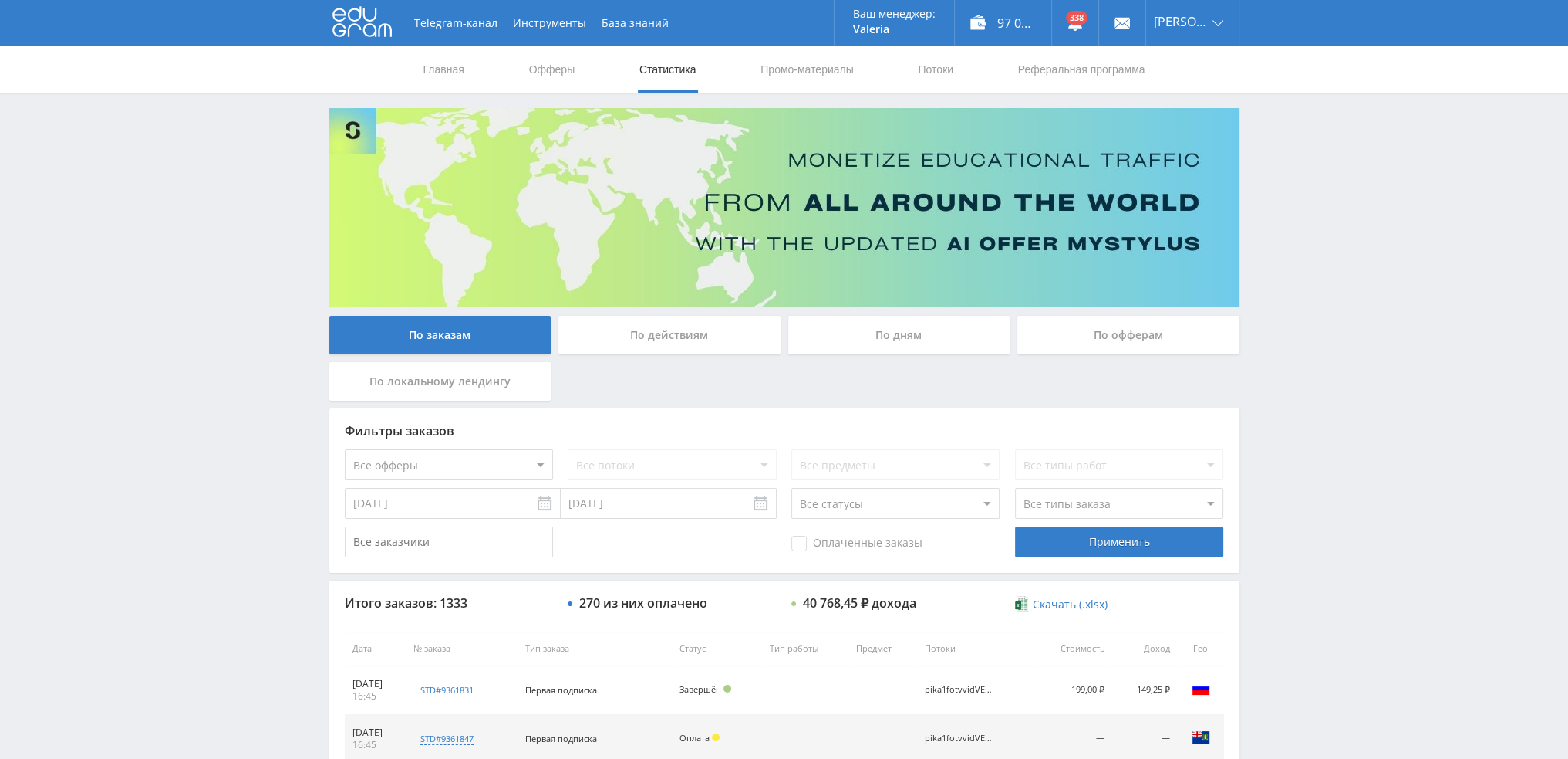
click at [924, 339] on div "По дням" at bounding box center [899, 335] width 222 height 39
click at [0, 0] on input "По дням" at bounding box center [0, 0] width 0 height 0
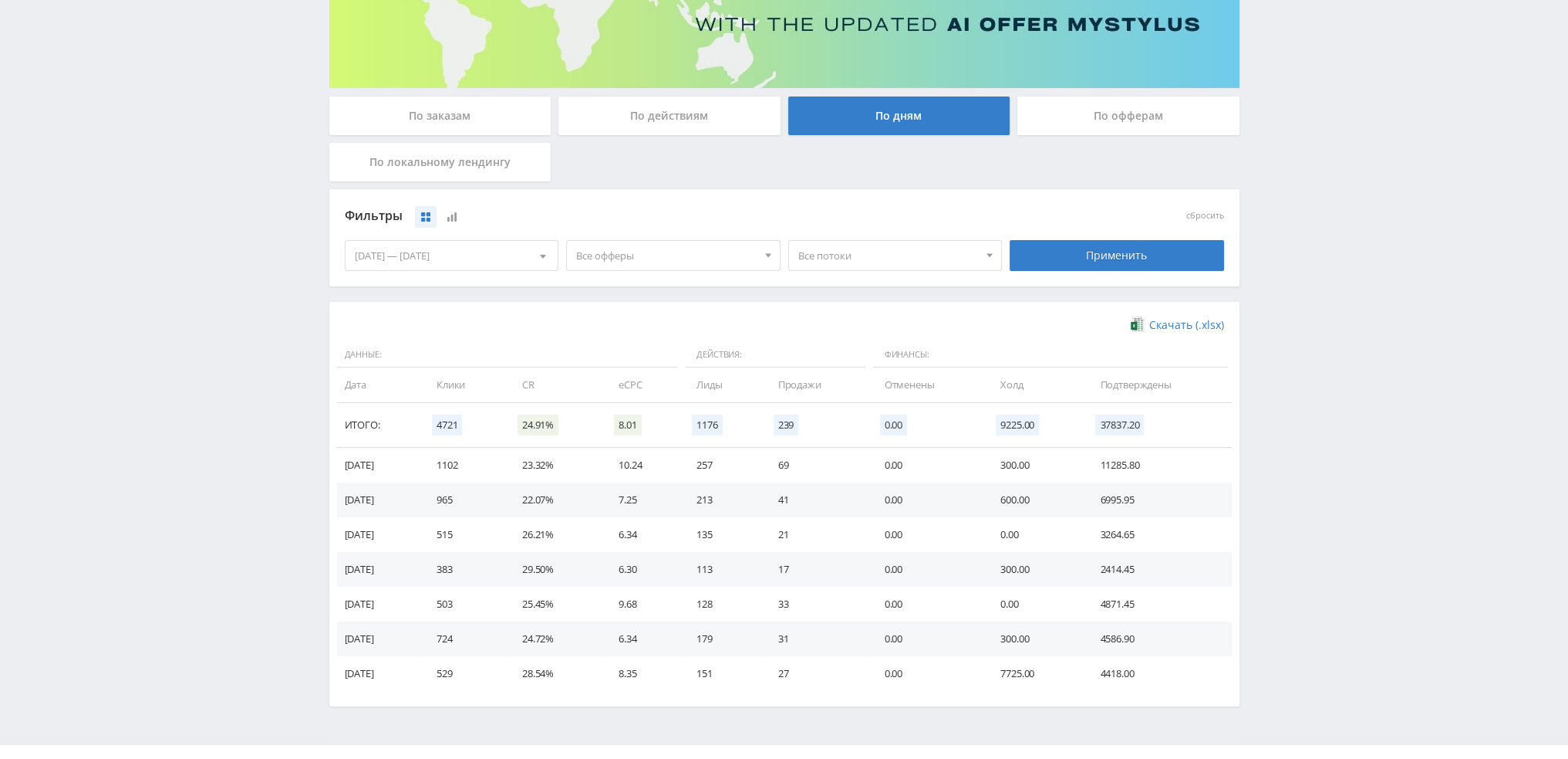
scroll to position [250, 0]
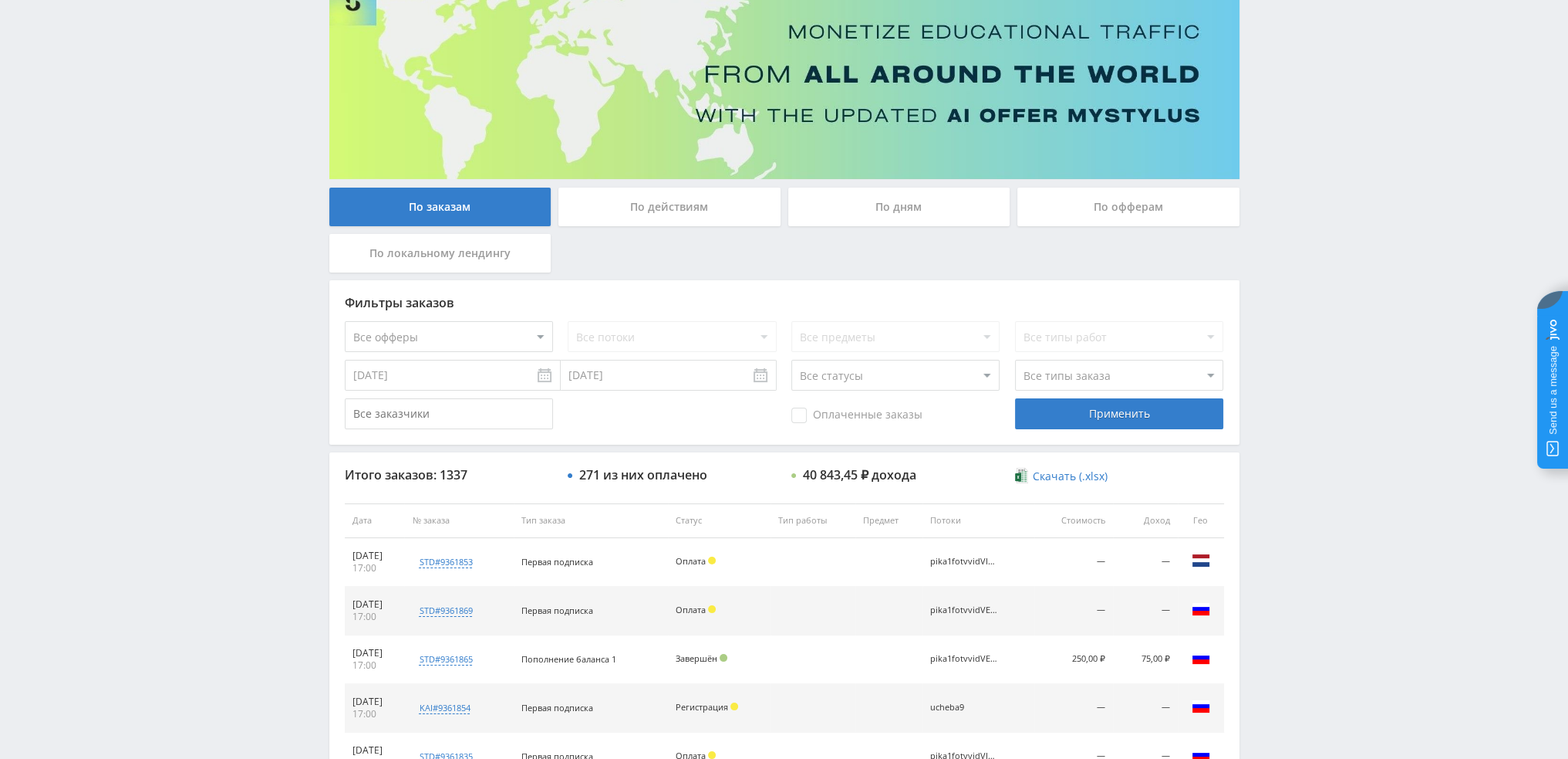
scroll to position [77, 0]
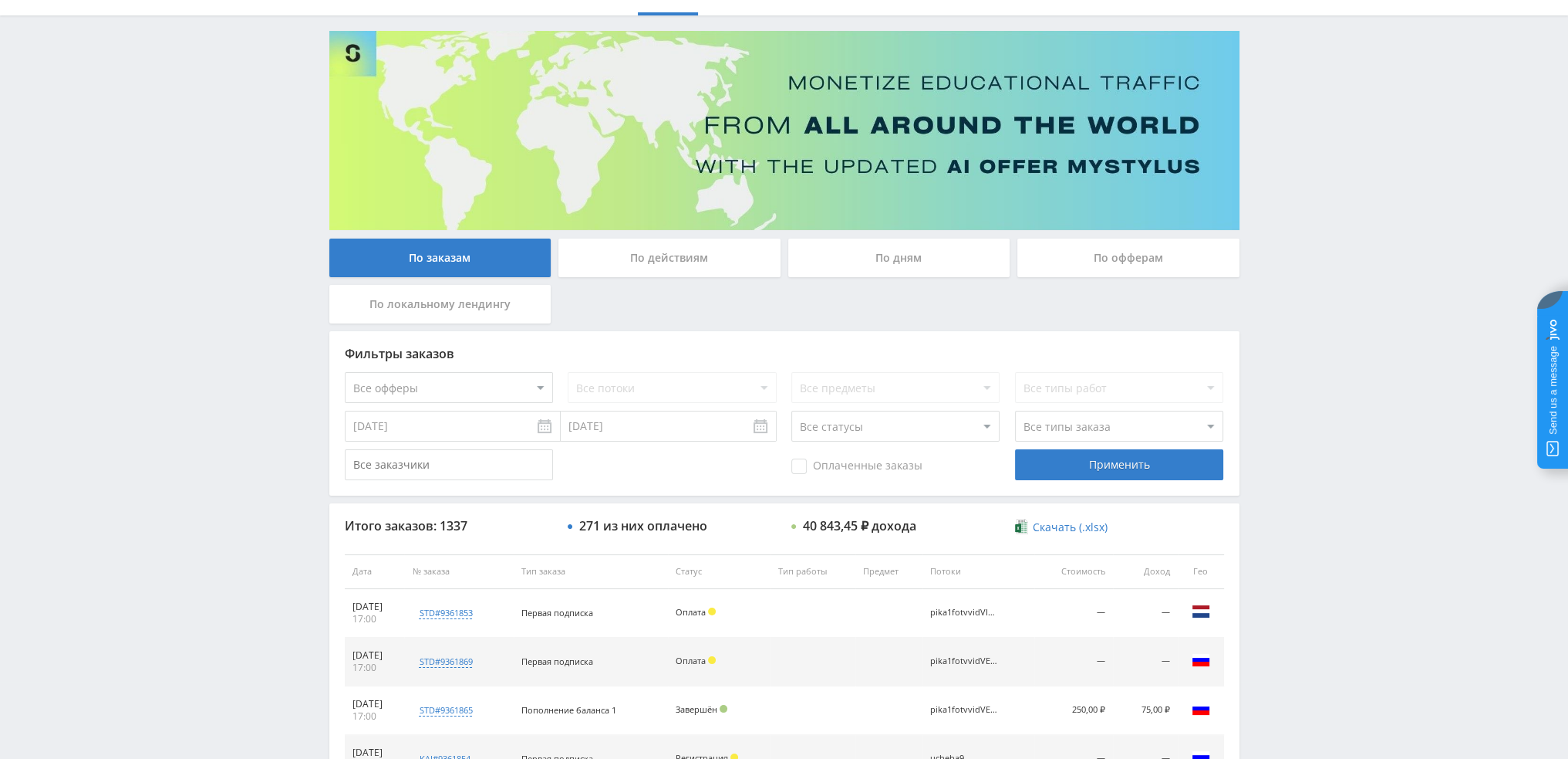
click at [857, 257] on div "По дням" at bounding box center [899, 258] width 222 height 39
click at [0, 0] on input "По дням" at bounding box center [0, 0] width 0 height 0
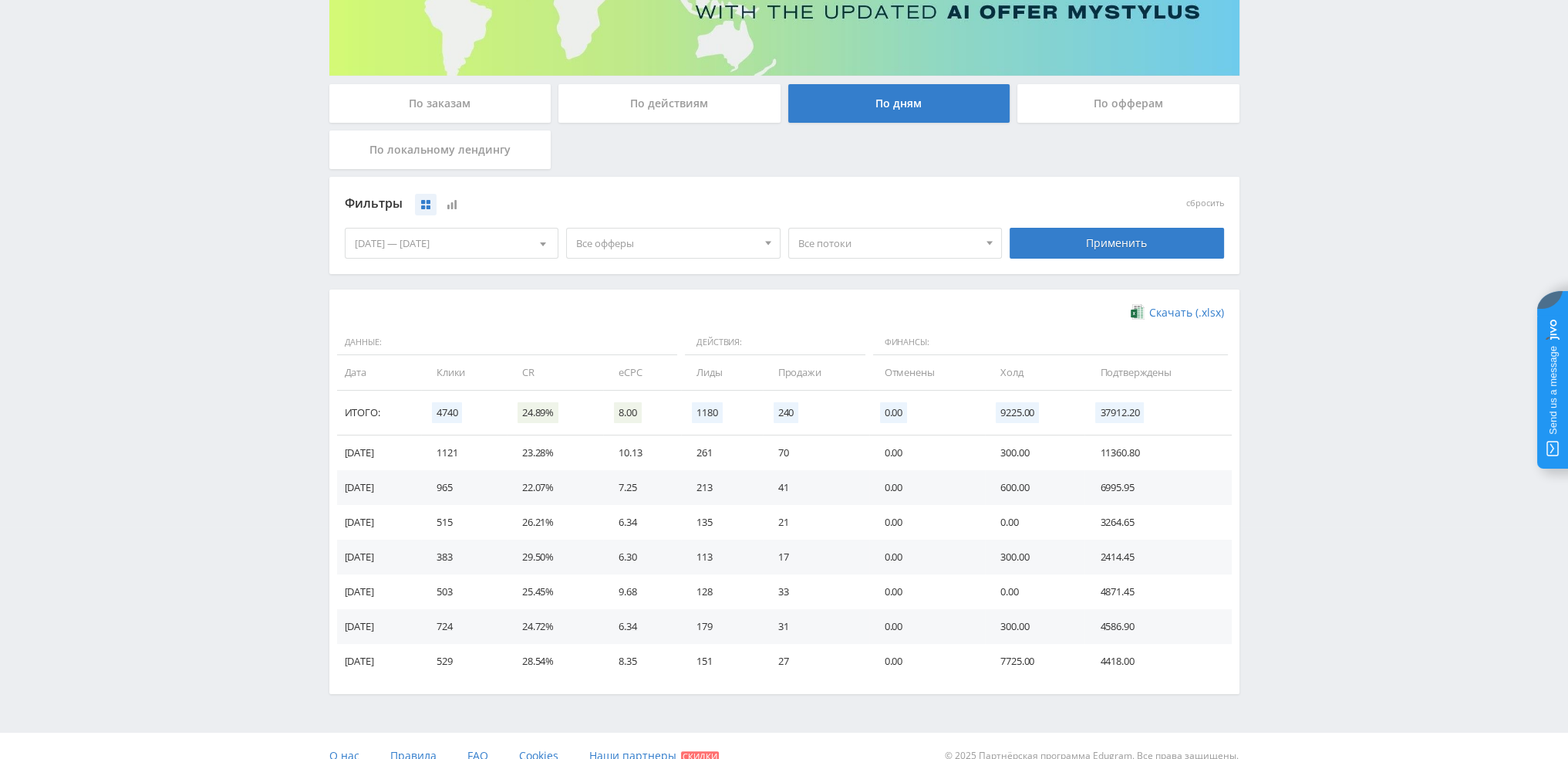
scroll to position [0, 0]
